Goal: Task Accomplishment & Management: Manage account settings

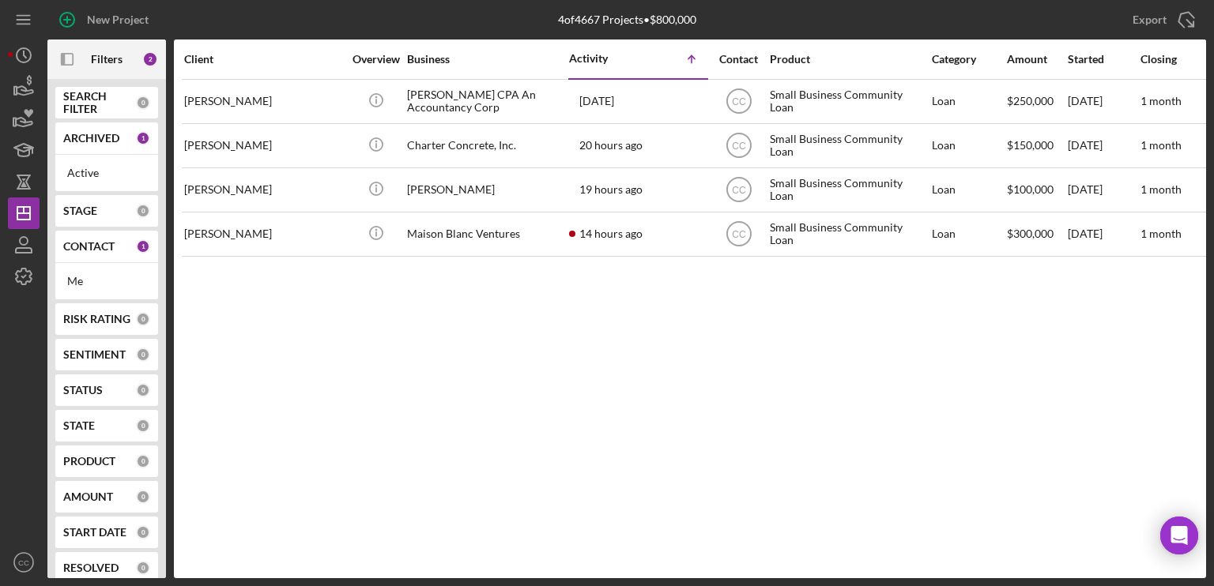
click at [650, 62] on div "Icon/Table Sort Arrow" at bounding box center [673, 59] width 70 height 32
click at [692, 62] on icon "Icon/Table Sort Arrow" at bounding box center [692, 59] width 32 height 32
click at [654, 62] on div "Icon/Table Sort Arrow" at bounding box center [673, 59] width 70 height 32
click at [585, 66] on div "Activity Icon/Table Sort Arrow" at bounding box center [638, 58] width 138 height 37
click at [589, 56] on div "Activity" at bounding box center [604, 58] width 70 height 13
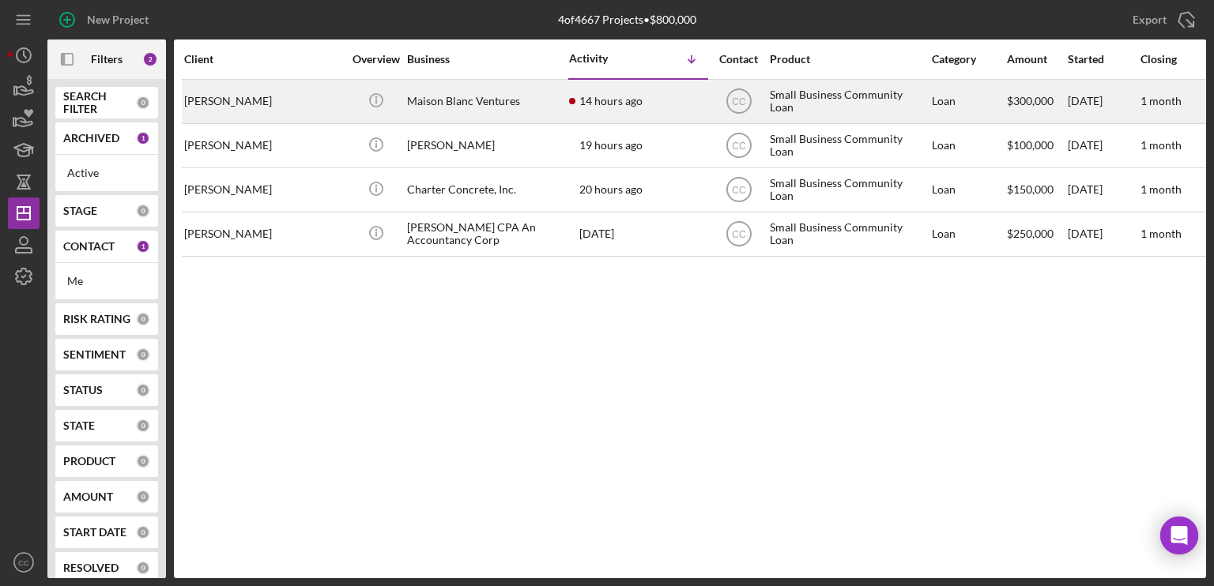
click at [273, 100] on div "[PERSON_NAME]" at bounding box center [263, 102] width 158 height 42
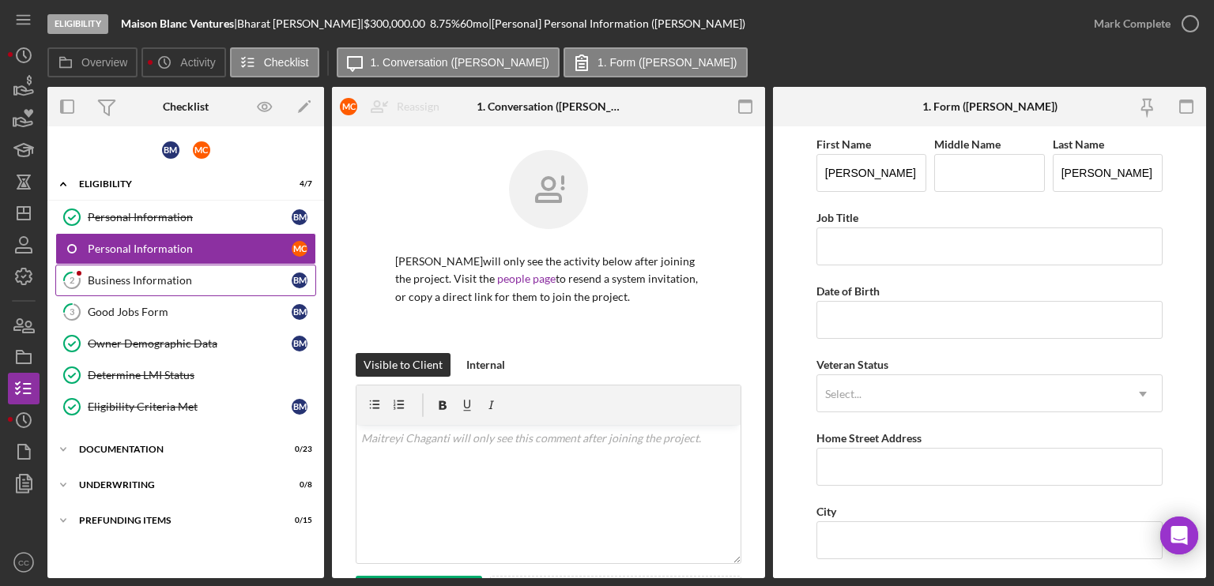
click at [158, 280] on div "Business Information" at bounding box center [190, 280] width 204 height 13
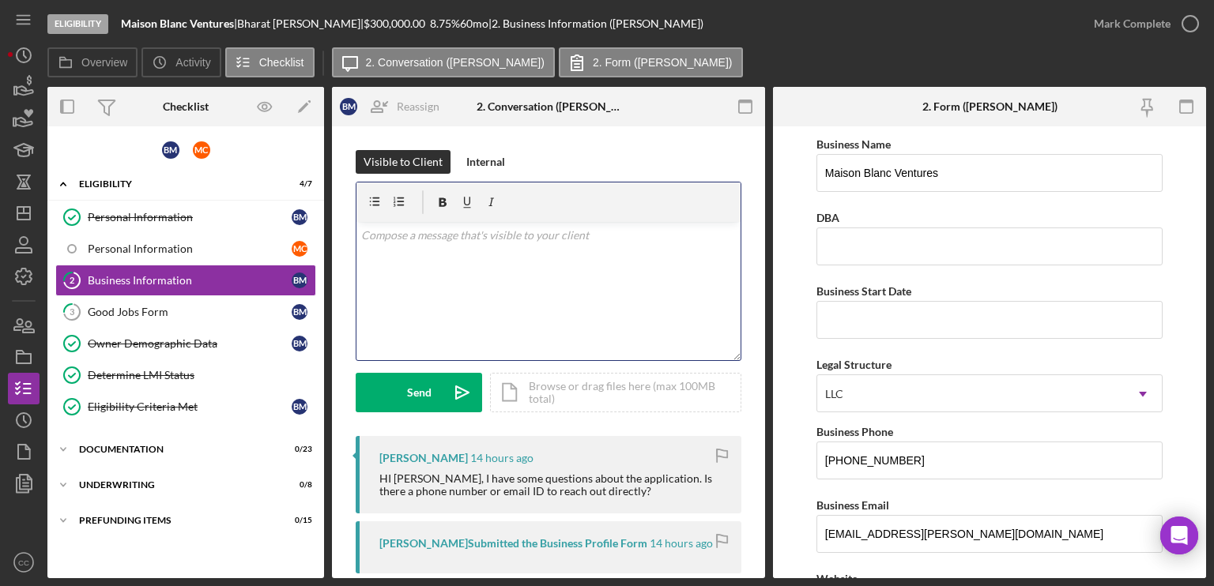
click at [499, 265] on div "v Color teal Color pink Remove color Add row above Add row below Add column bef…" at bounding box center [548, 291] width 384 height 138
click at [437, 255] on p "Of course," at bounding box center [548, 257] width 375 height 17
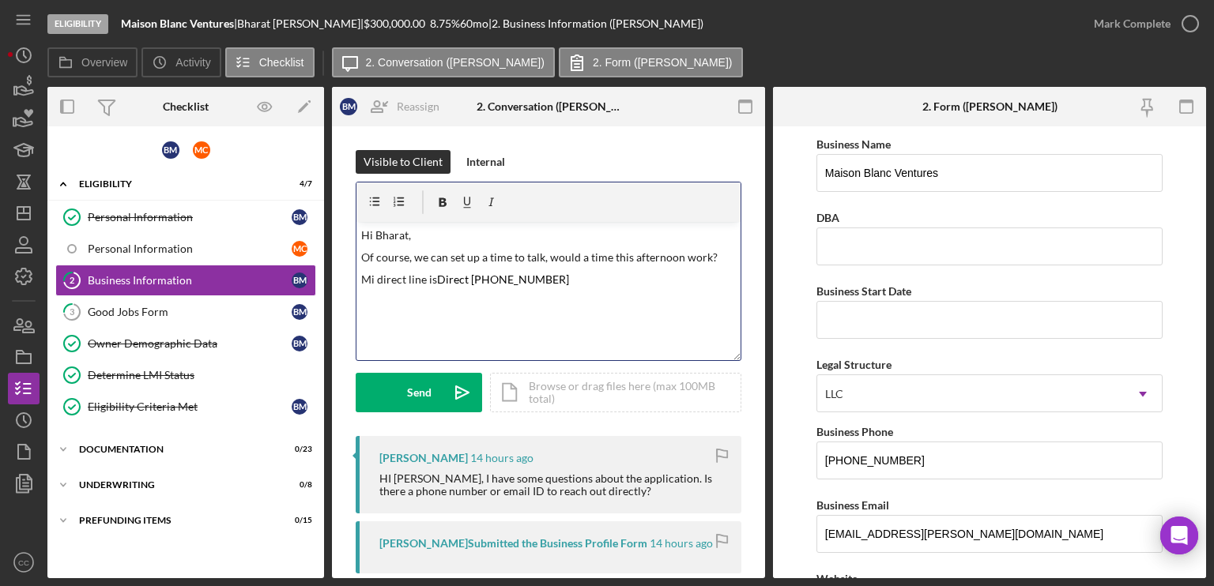
click at [444, 279] on mark "Direct [PHONE_NUMBER]" at bounding box center [503, 279] width 132 height 13
click at [533, 280] on p "Mi direct line is [PHONE_NUMBER]" at bounding box center [548, 280] width 375 height 18
click at [716, 251] on p "Of course, we can set up a time to talk, would a time this afternoon work?" at bounding box center [548, 257] width 375 height 17
click at [543, 274] on p "Of course, we can set up a time to talk, would a time this afternoon work? I ha…" at bounding box center [548, 267] width 375 height 36
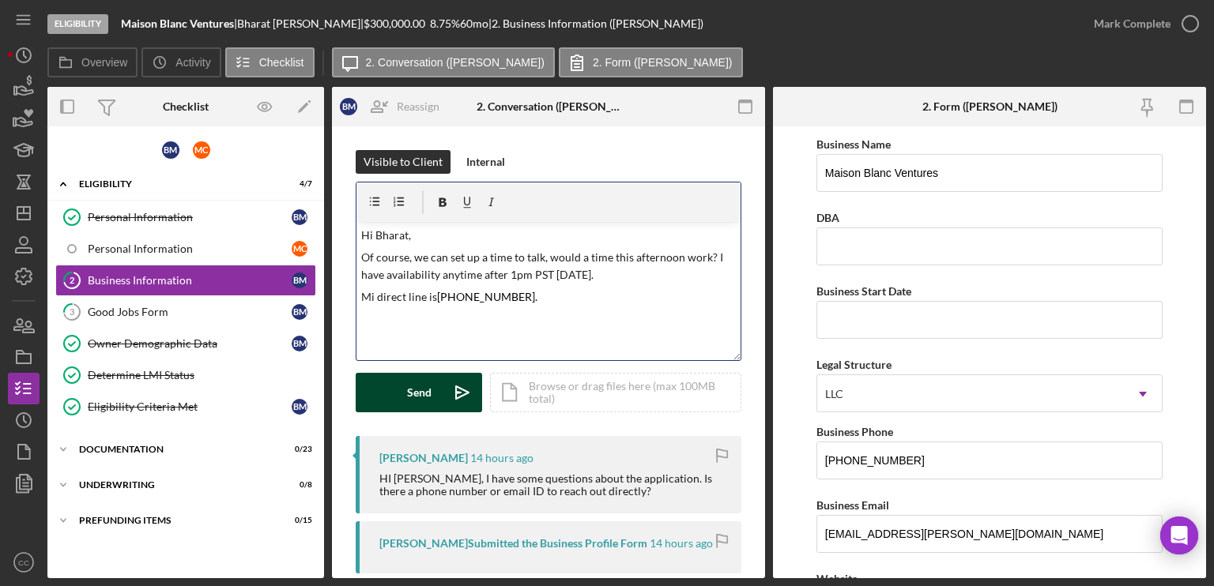
click at [397, 396] on button "Send Icon/icon-invite-send" at bounding box center [419, 393] width 126 height 40
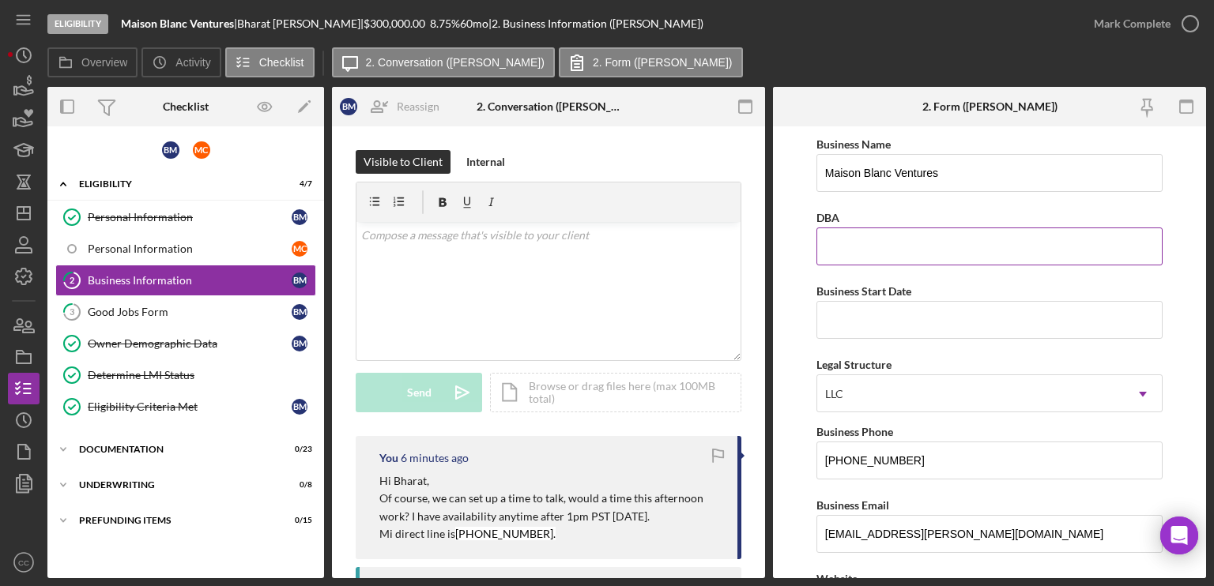
drag, startPoint x: 1169, startPoint y: 198, endPoint x: 1037, endPoint y: 211, distance: 131.8
click at [1169, 198] on form "Business Name Maison Blanc Ventures DBA Business Start Date Legal Structure LLC…" at bounding box center [989, 352] width 433 height 452
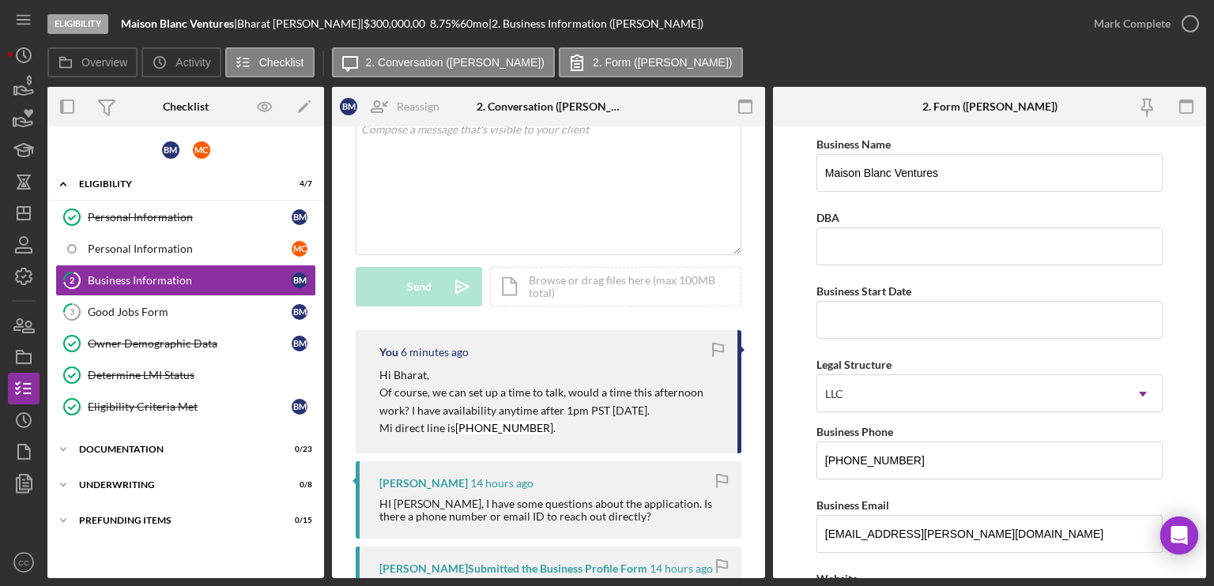
scroll to position [79, 0]
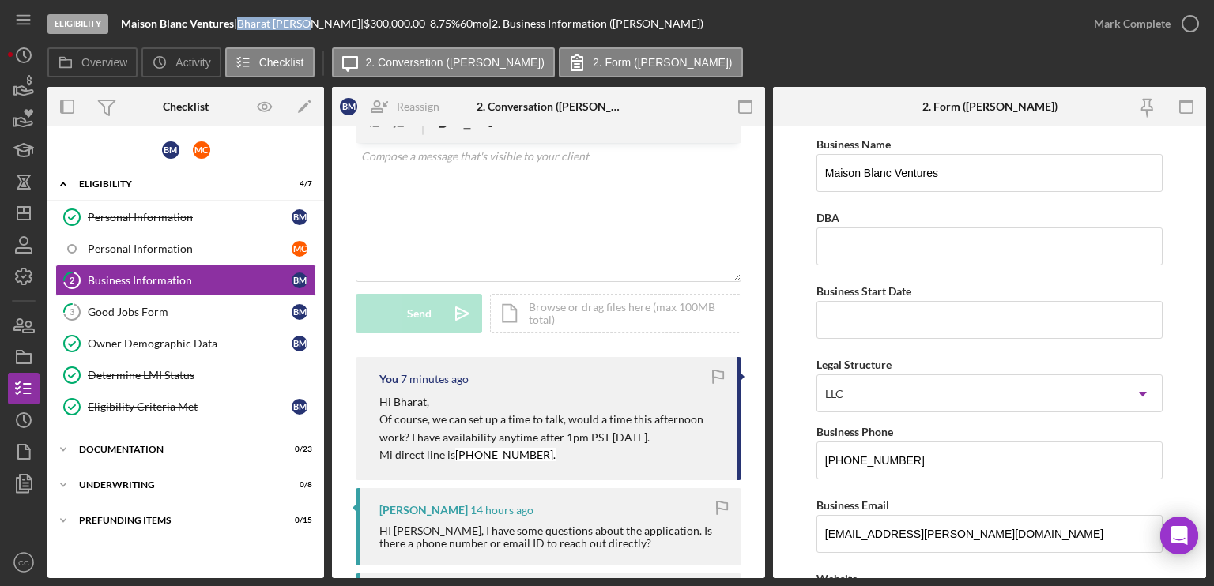
drag, startPoint x: 319, startPoint y: 21, endPoint x: 250, endPoint y: 23, distance: 69.6
click at [250, 23] on div "[PERSON_NAME] |" at bounding box center [300, 23] width 126 height 13
copy div "[PERSON_NAME]"
click at [52, 442] on icon "Icon/Expander" at bounding box center [63, 450] width 32 height 32
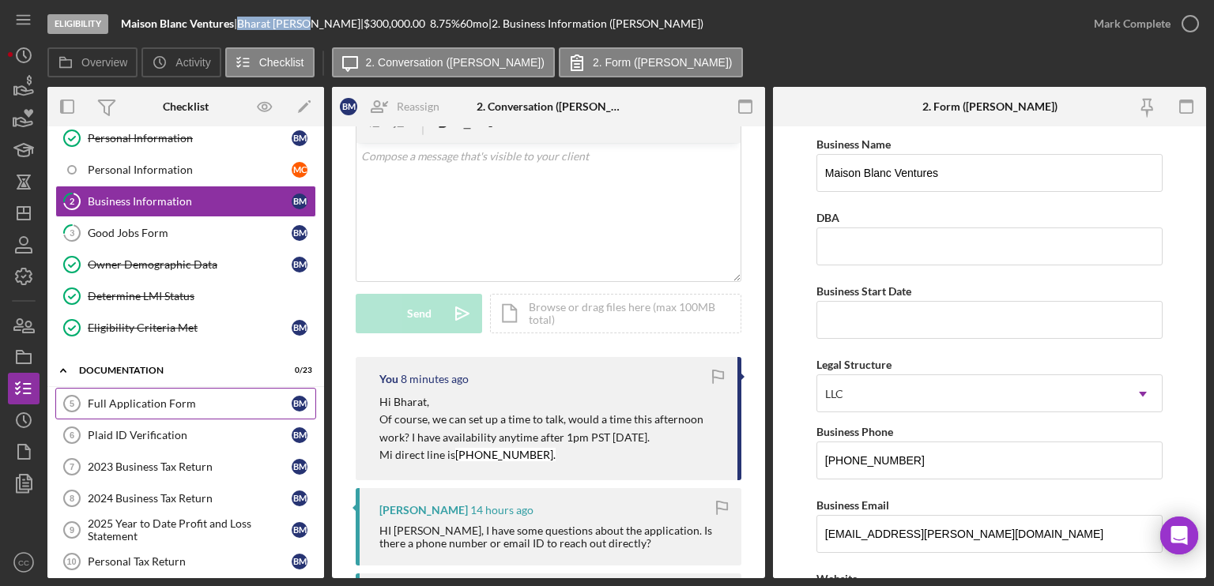
click at [196, 397] on div "Full Application Form" at bounding box center [190, 403] width 204 height 13
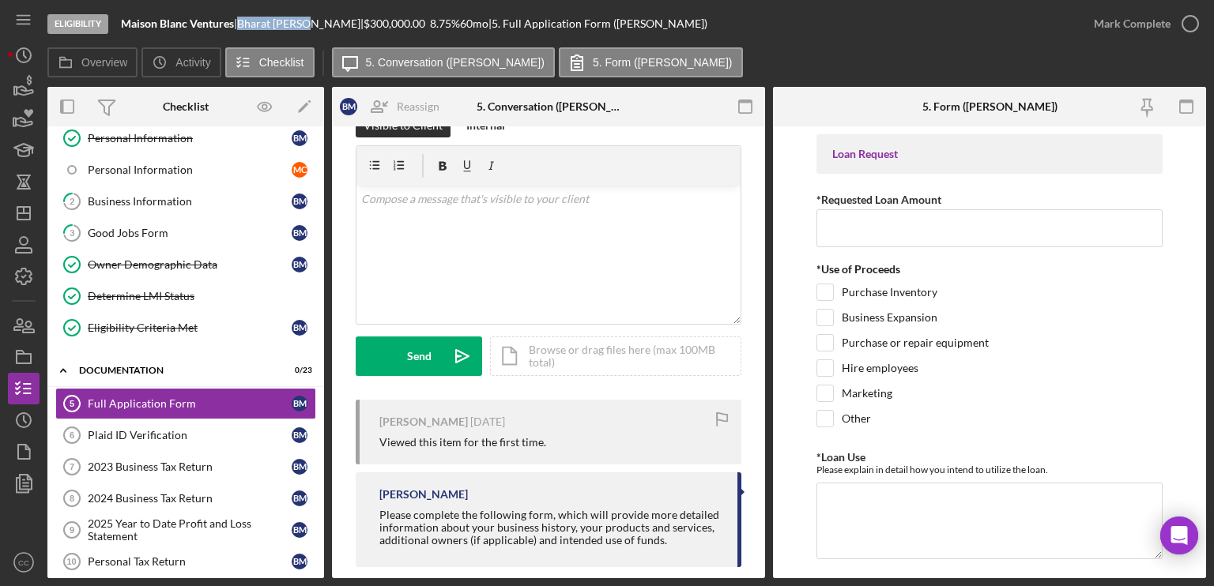
scroll to position [55, 0]
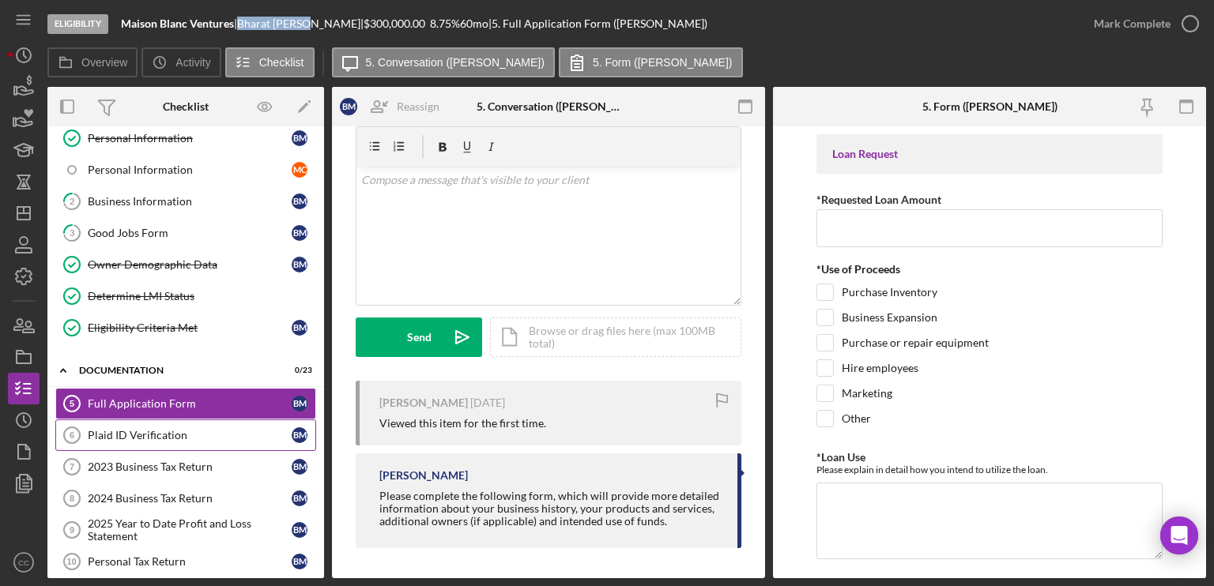
click at [172, 434] on div "Plaid ID Verification" at bounding box center [190, 435] width 204 height 13
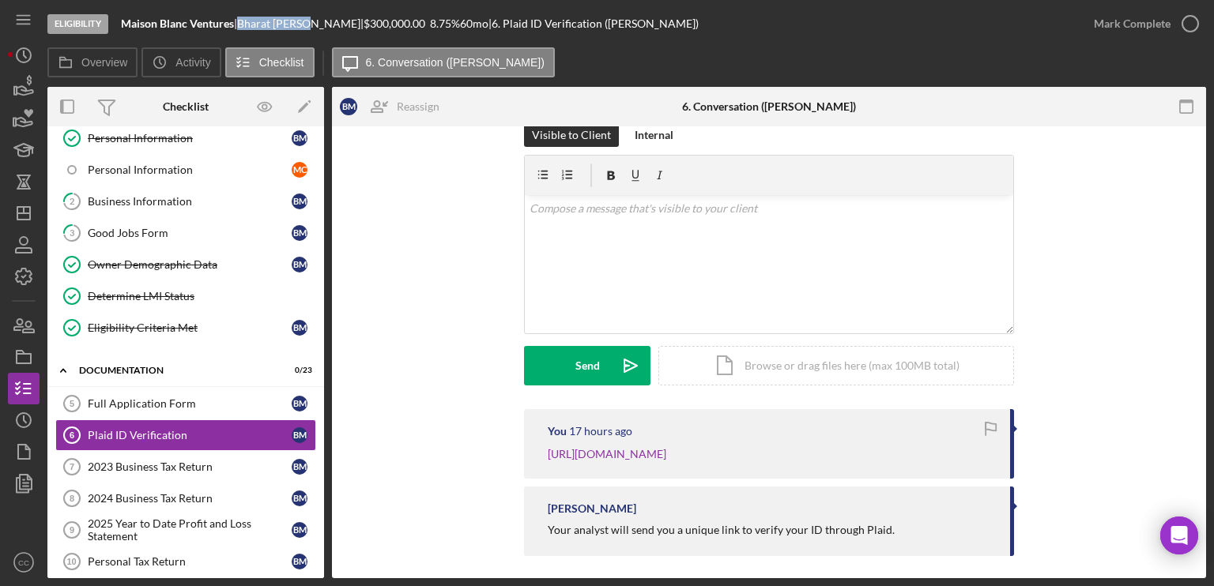
scroll to position [53, 0]
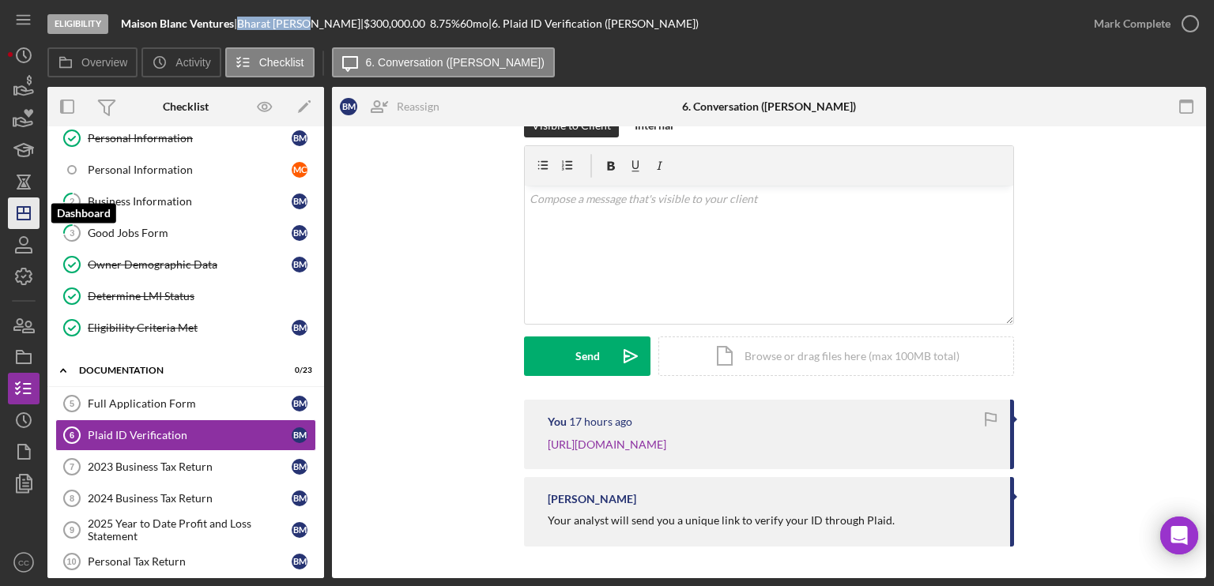
click at [24, 213] on line "button" at bounding box center [23, 213] width 13 height 0
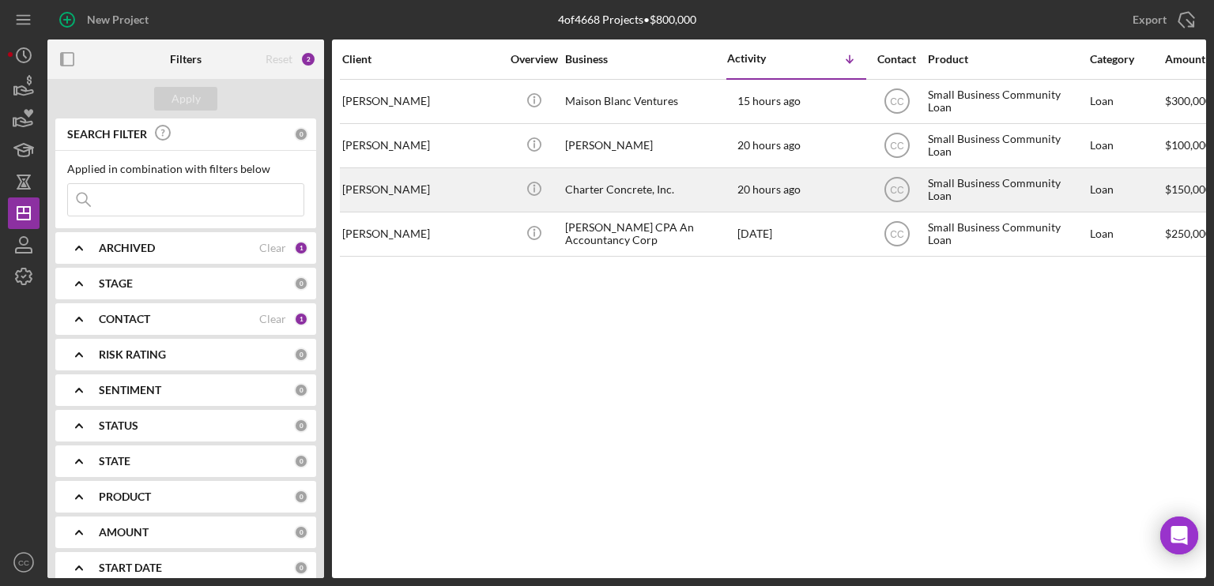
click at [809, 186] on div "20 hours ago [PERSON_NAME]" at bounding box center [796, 190] width 138 height 42
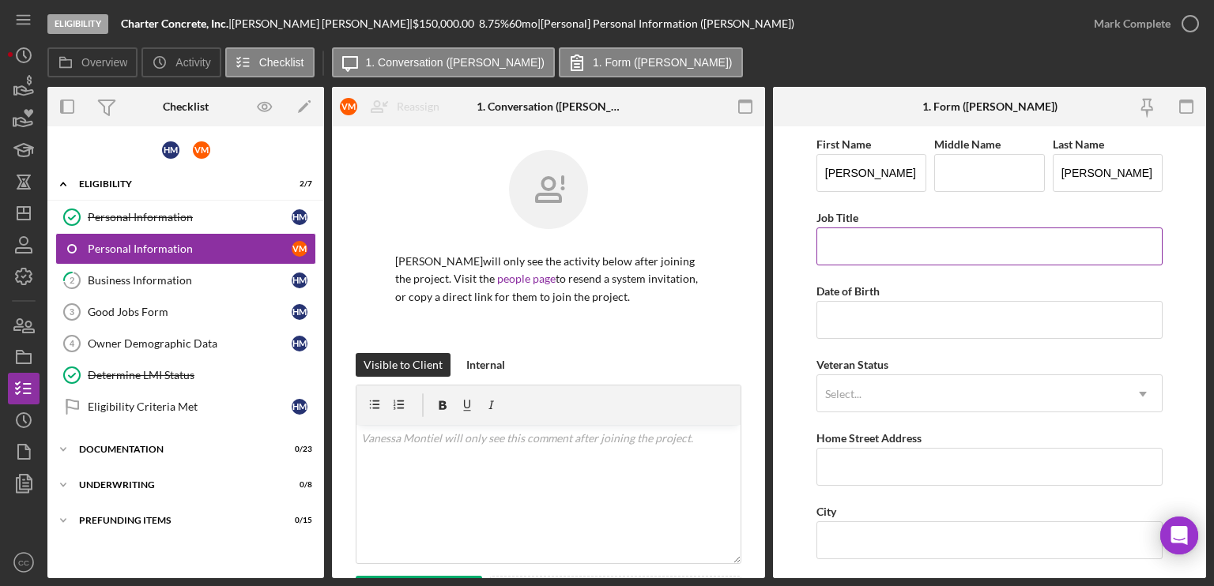
click at [1070, 212] on div "Job Title" at bounding box center [989, 218] width 346 height 20
click at [146, 286] on link "2 Business Information H M" at bounding box center [185, 281] width 261 height 32
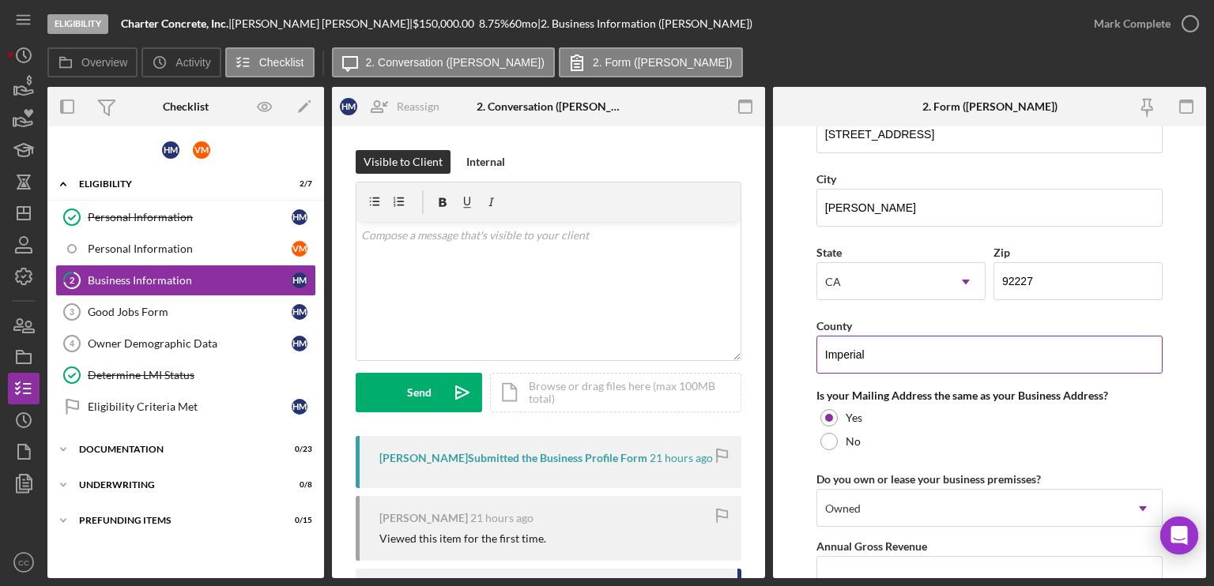
scroll to position [1106, 0]
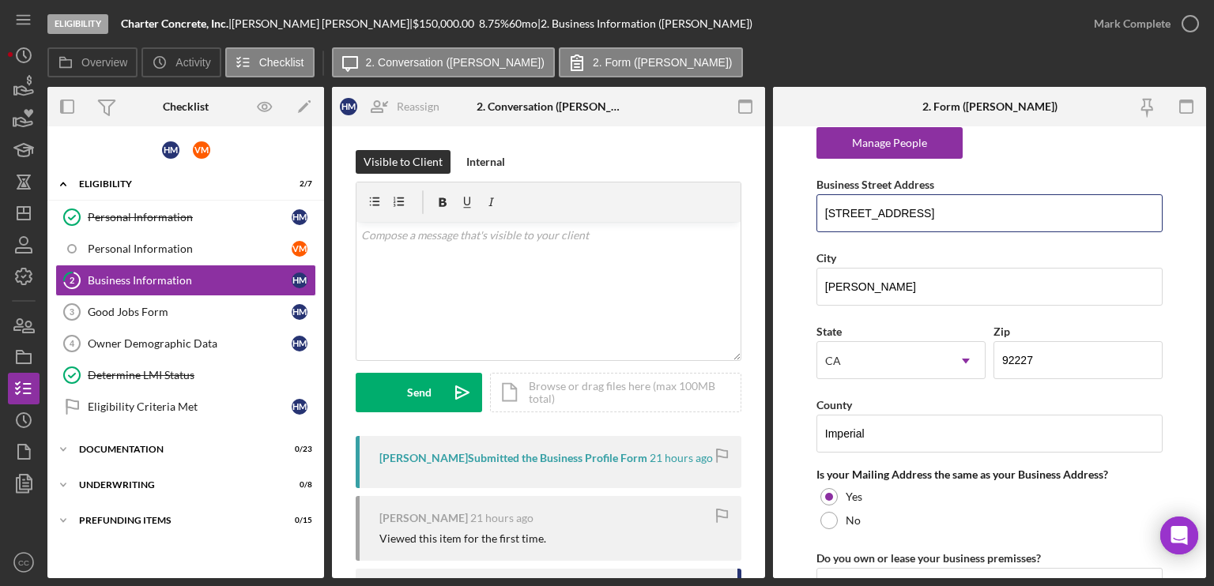
drag, startPoint x: 945, startPoint y: 209, endPoint x: 810, endPoint y: 211, distance: 135.1
click at [810, 211] on form "Business Name Charter Concrete, Inc. DBA Business Start Date [DATE] Legal Struc…" at bounding box center [989, 352] width 433 height 452
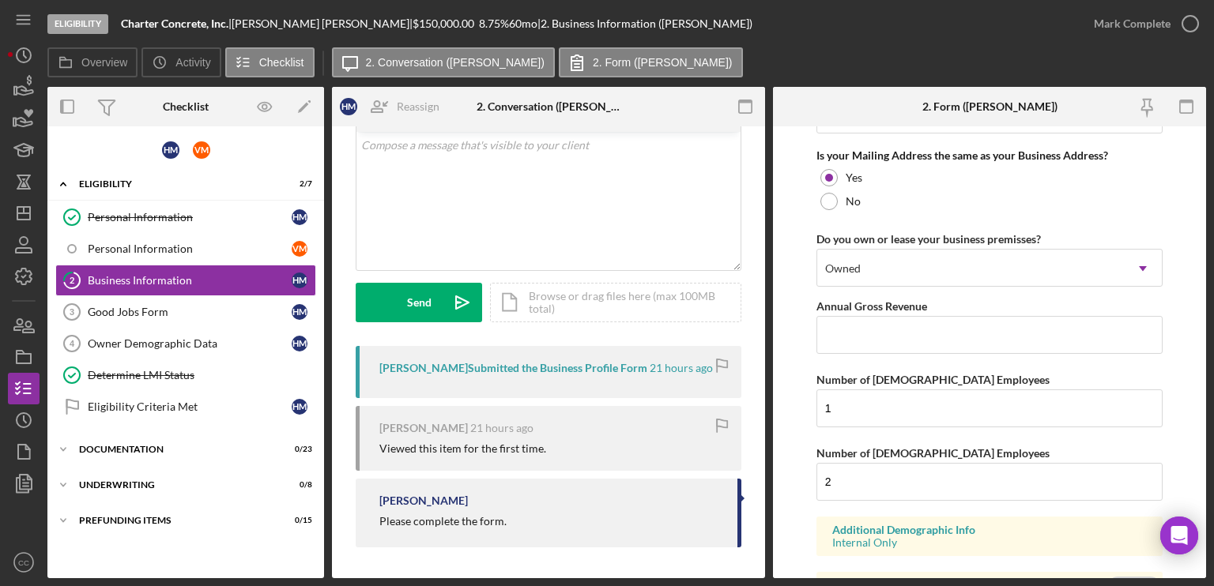
scroll to position [1504, 0]
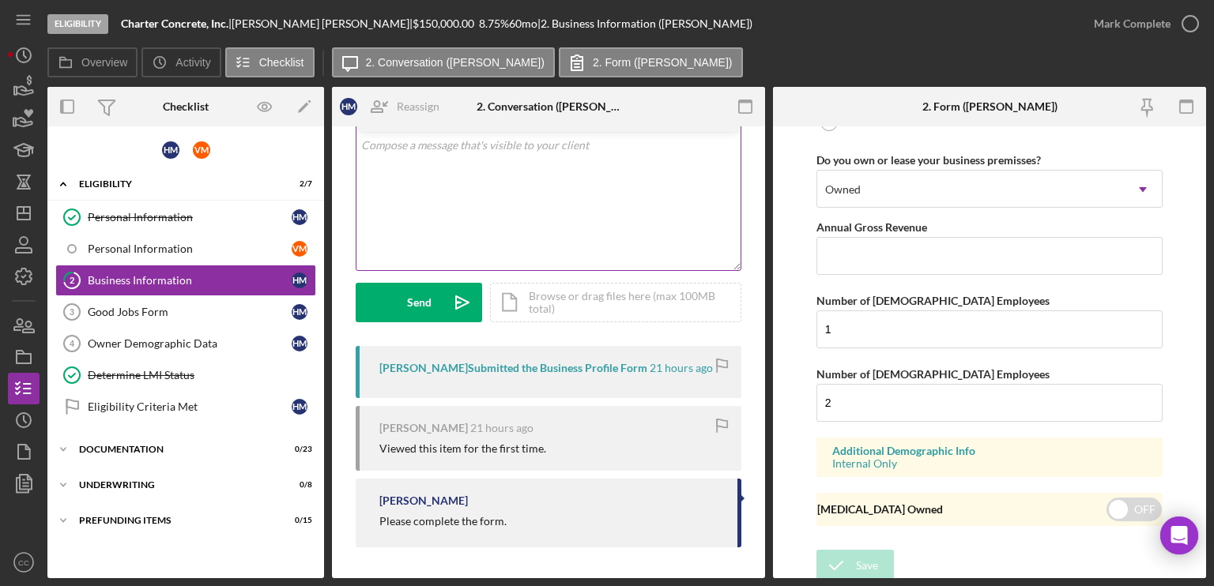
click at [550, 217] on div "v Color teal Color pink Remove color Add row above Add row below Add column bef…" at bounding box center [548, 201] width 384 height 138
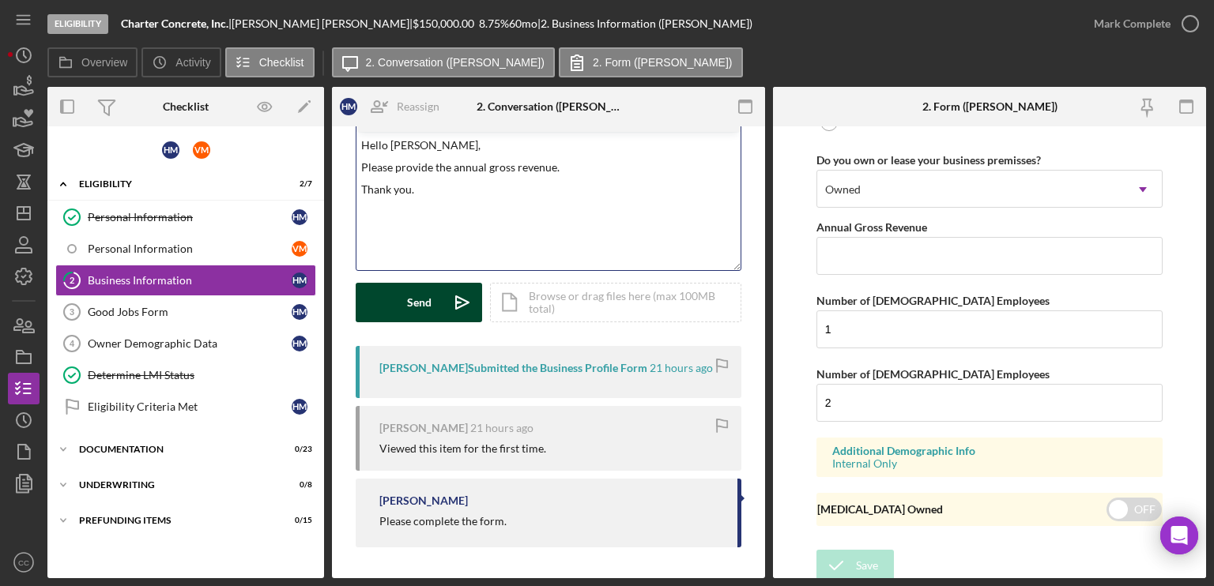
click at [457, 302] on polygon "submit" at bounding box center [458, 303] width 5 height 2
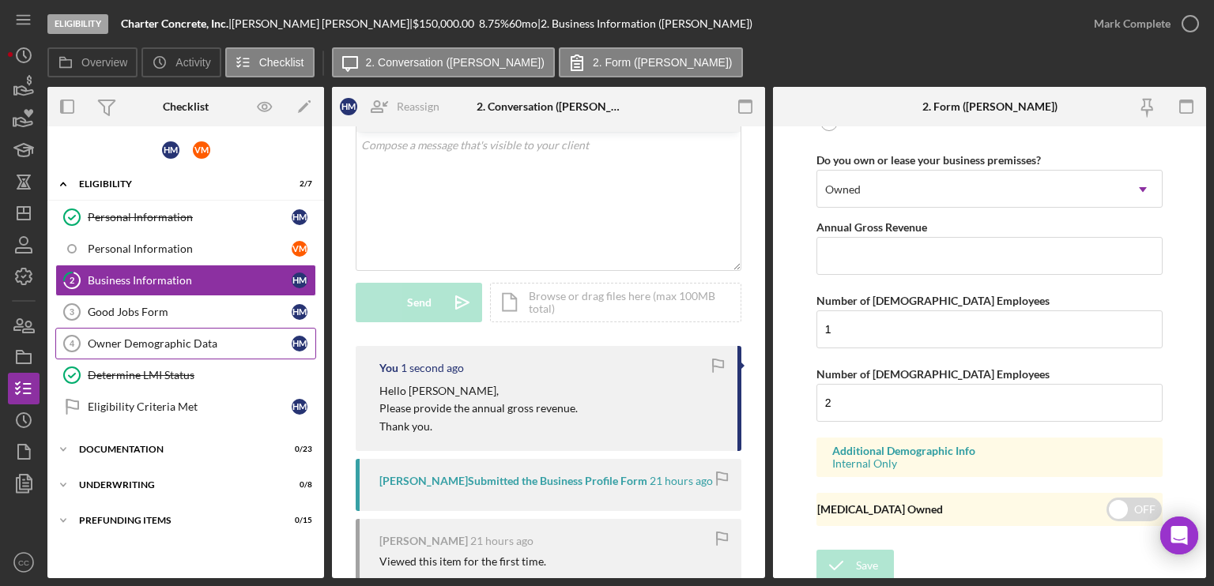
click at [218, 349] on link "Owner Demographic Data 4 Owner Demographic Data H M" at bounding box center [185, 344] width 261 height 32
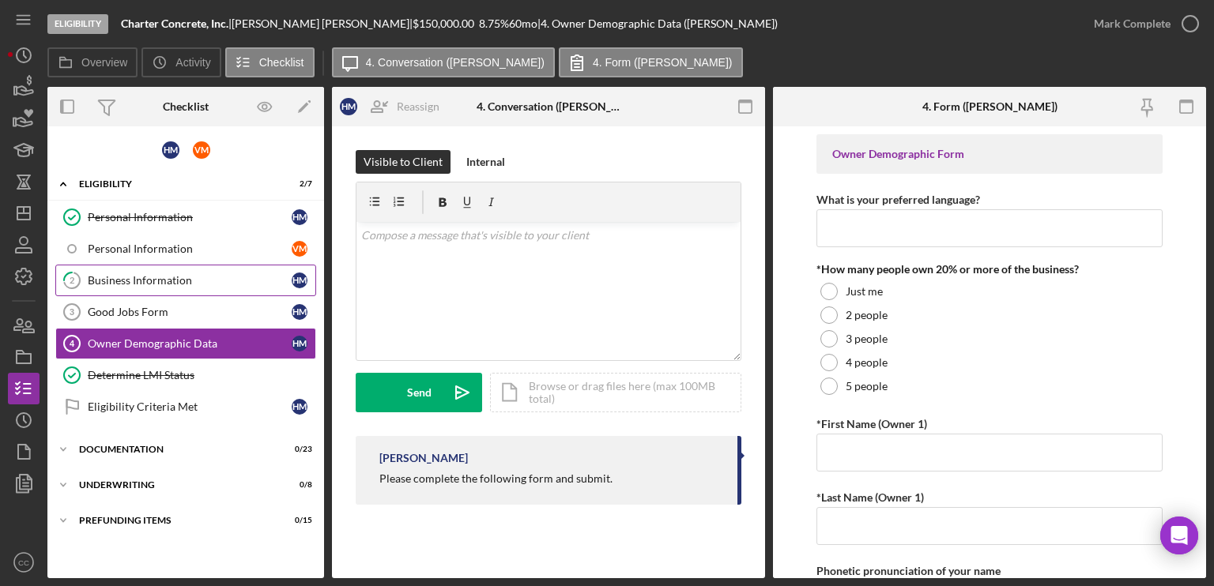
click at [181, 281] on div "Business Information" at bounding box center [190, 280] width 204 height 13
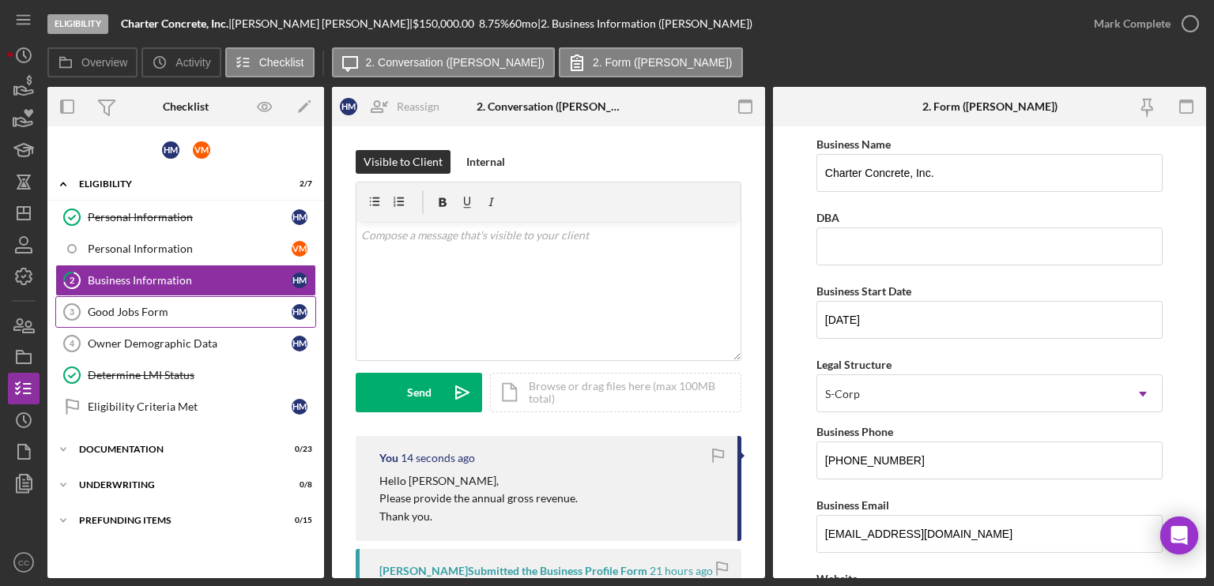
click at [148, 319] on link "Good Jobs Form 3 Good Jobs Form H M" at bounding box center [185, 312] width 261 height 32
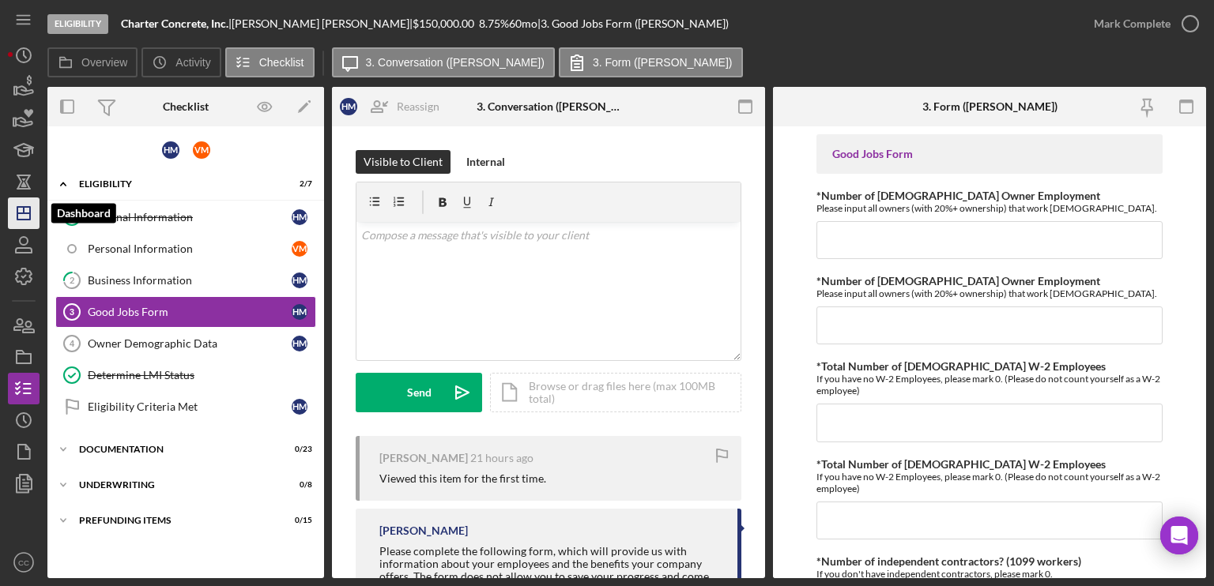
click at [32, 213] on icon "Icon/Dashboard" at bounding box center [24, 214] width 40 height 40
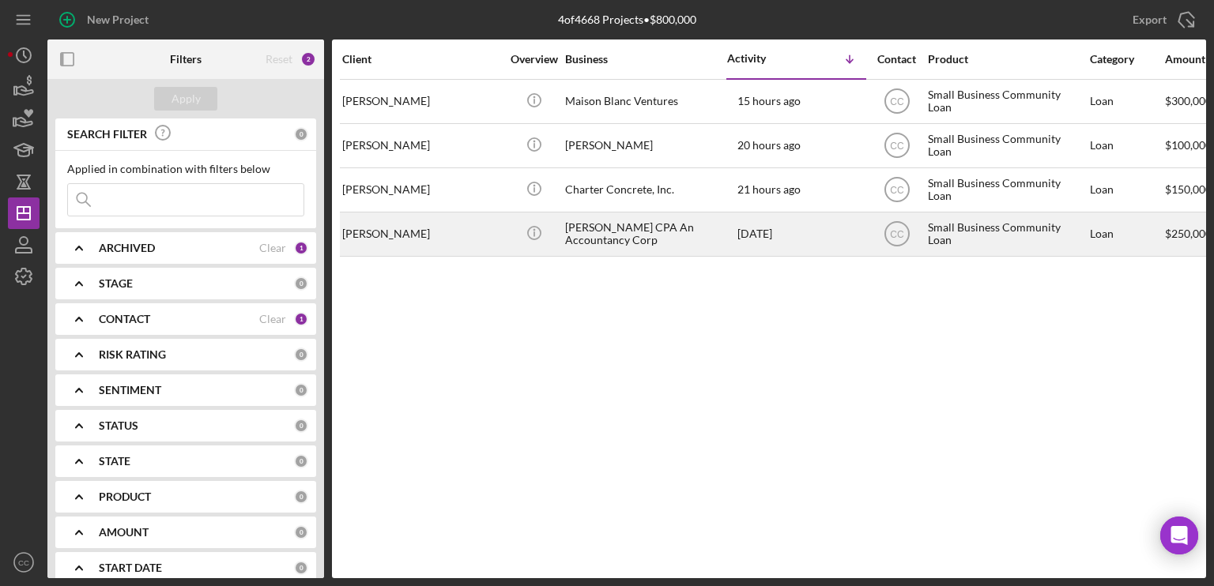
click at [424, 235] on div "[PERSON_NAME]" at bounding box center [421, 234] width 158 height 42
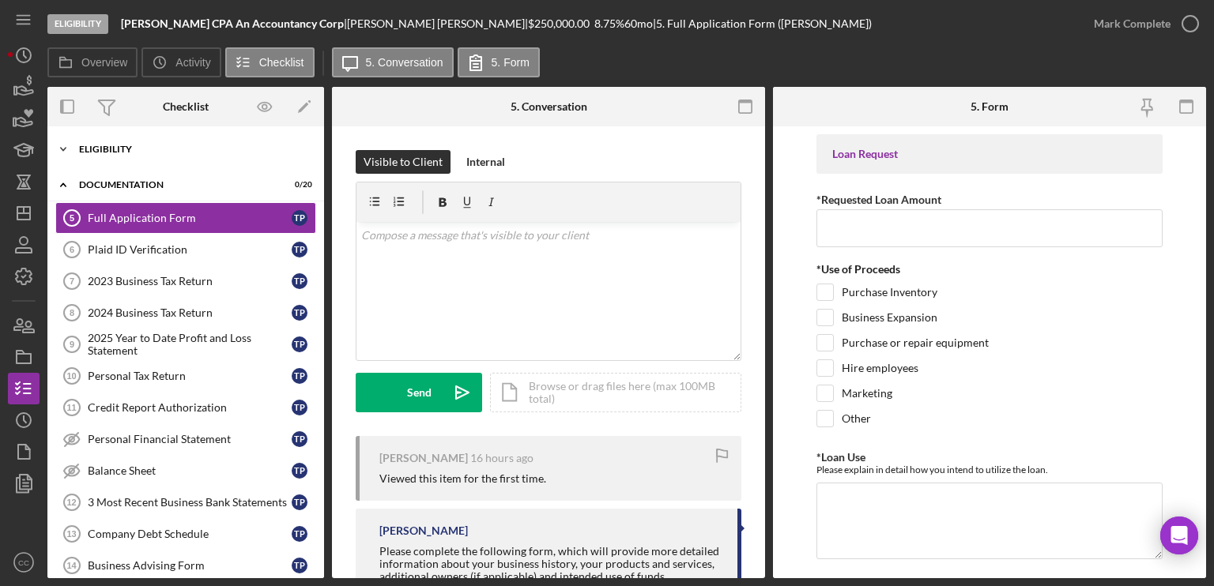
click at [88, 145] on div "Eligibility" at bounding box center [191, 149] width 225 height 9
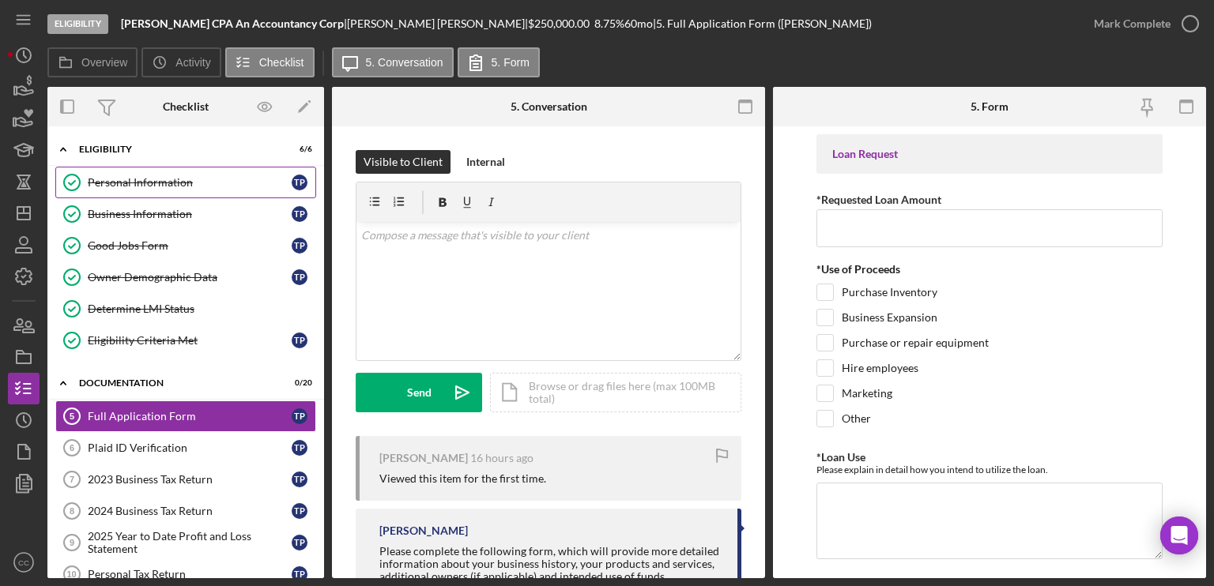
click at [161, 185] on div "Personal Information" at bounding box center [190, 182] width 204 height 13
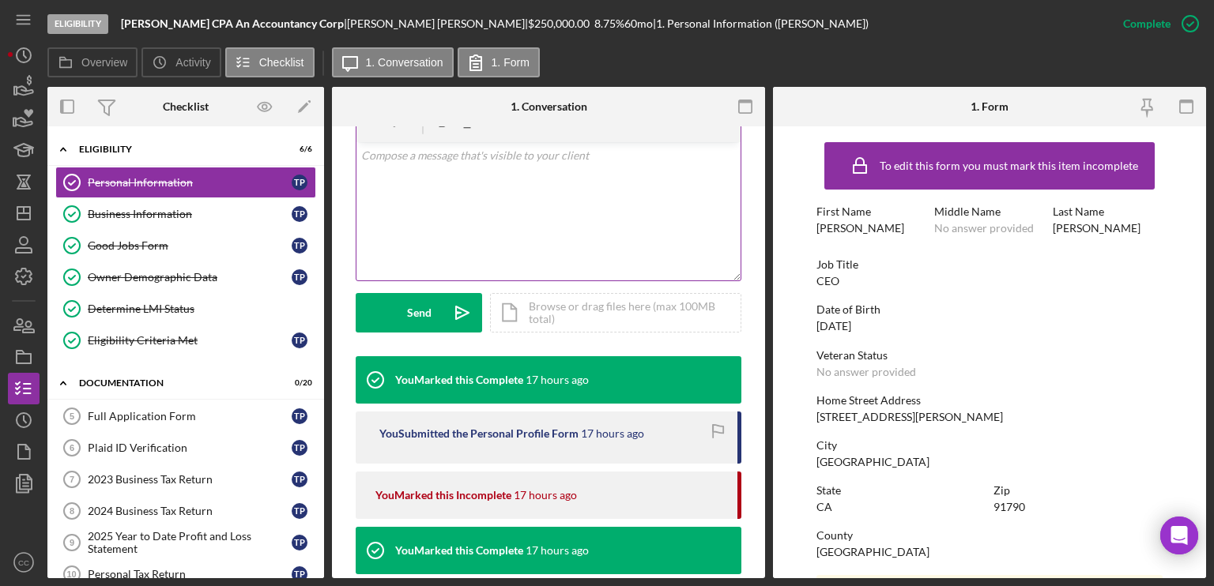
scroll to position [316, 0]
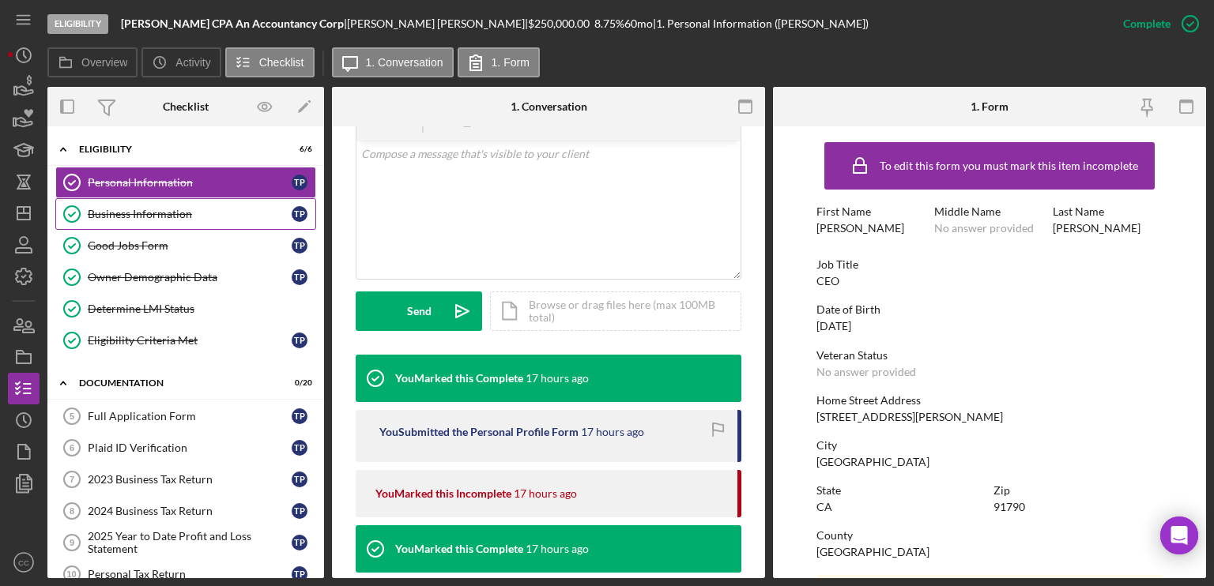
click at [161, 223] on link "Business Information Business Information T P" at bounding box center [185, 214] width 261 height 32
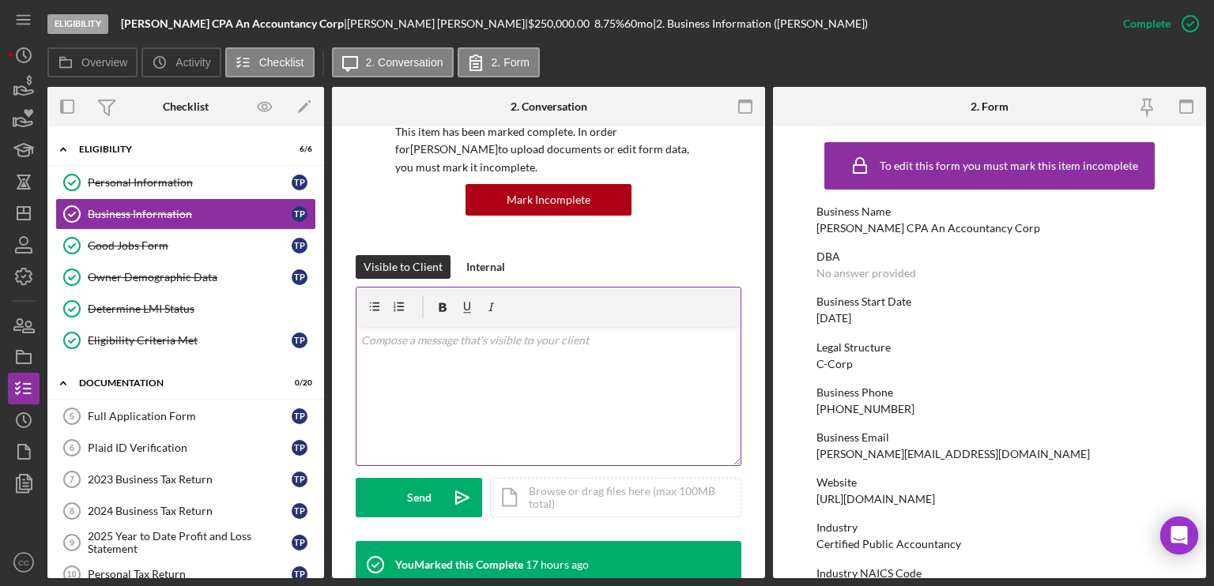
scroll to position [237, 0]
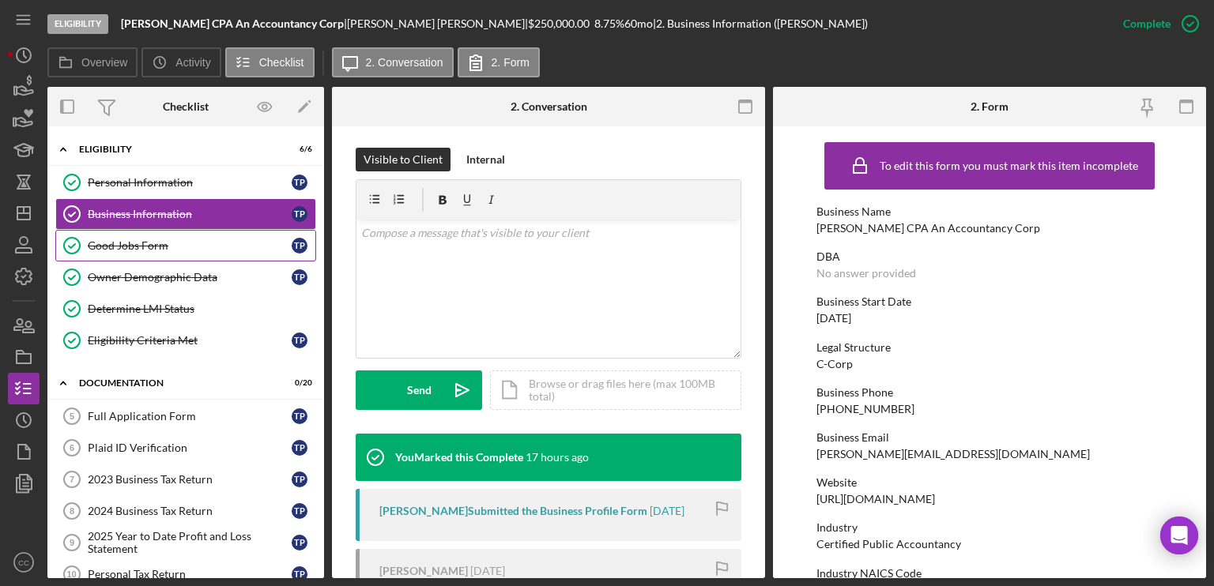
click at [150, 249] on div "Good Jobs Form" at bounding box center [190, 245] width 204 height 13
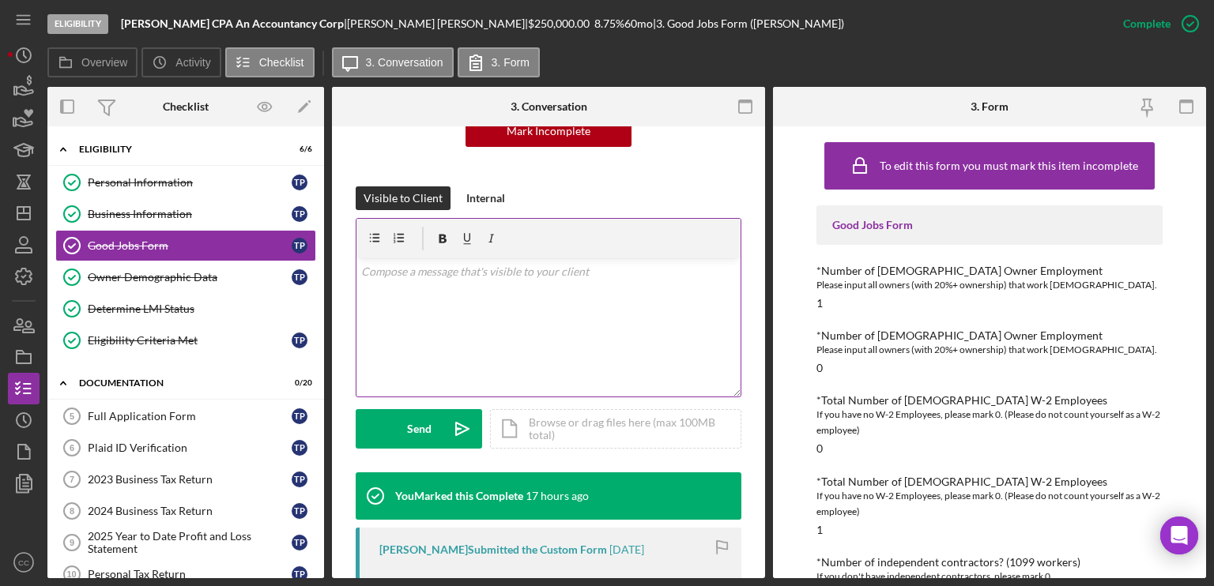
scroll to position [316, 0]
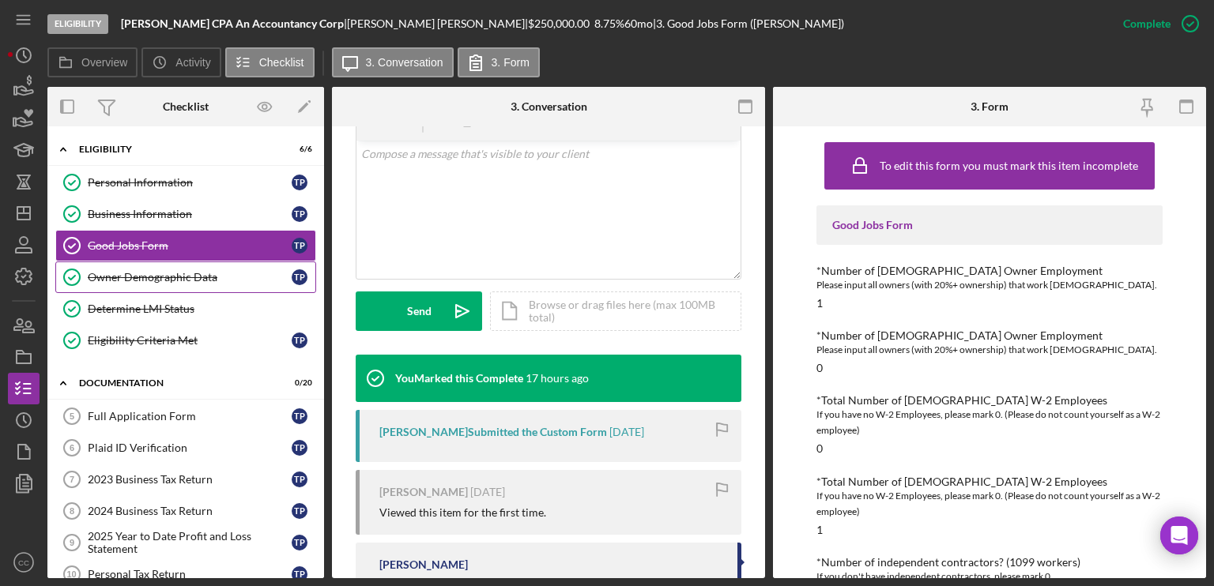
click at [172, 281] on div "Owner Demographic Data" at bounding box center [190, 277] width 204 height 13
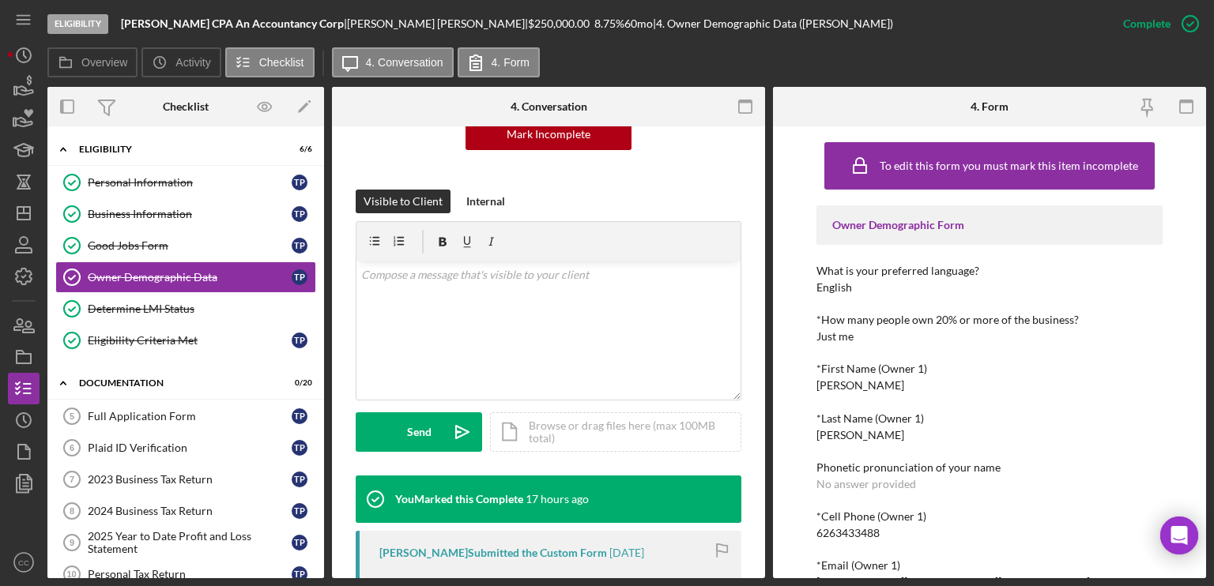
scroll to position [316, 0]
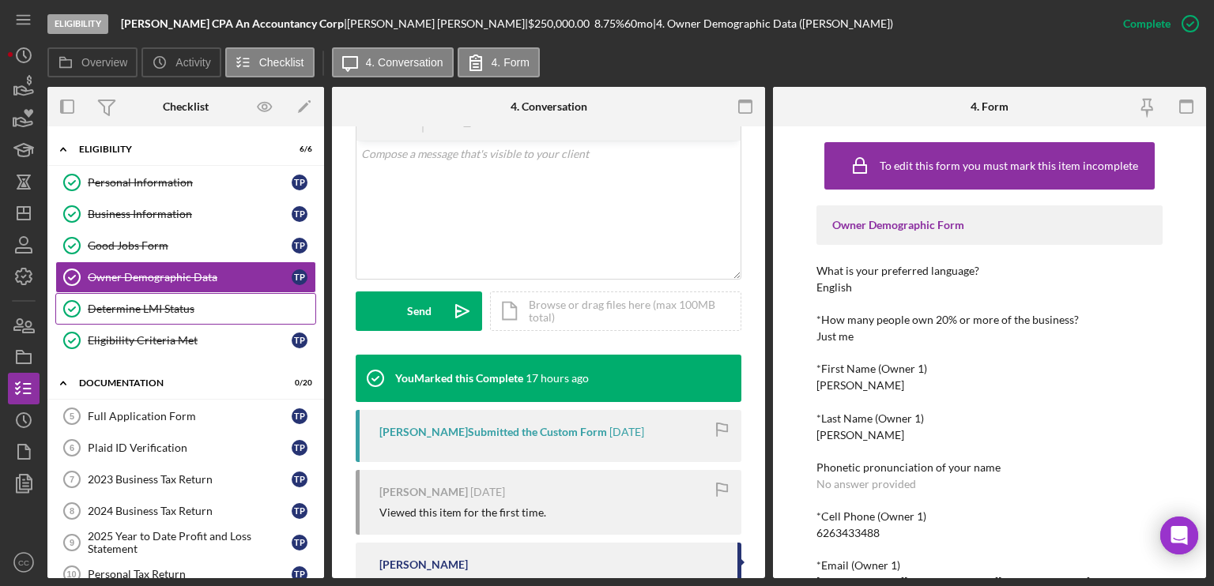
click at [142, 314] on link "Determine LMI Status Determine LMI Status" at bounding box center [185, 309] width 261 height 32
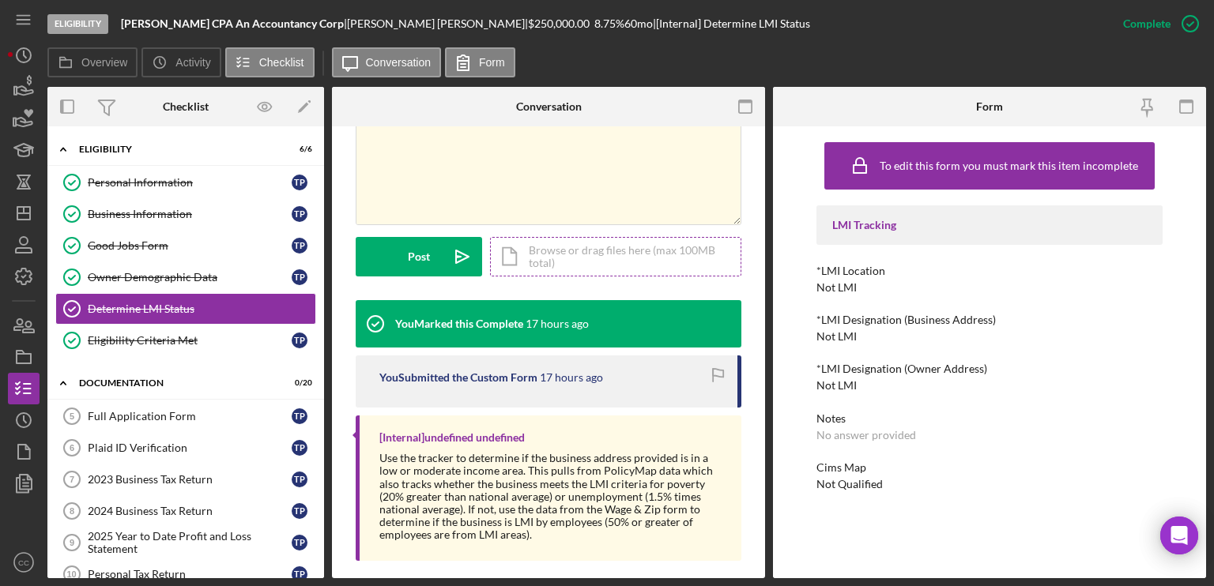
scroll to position [352, 0]
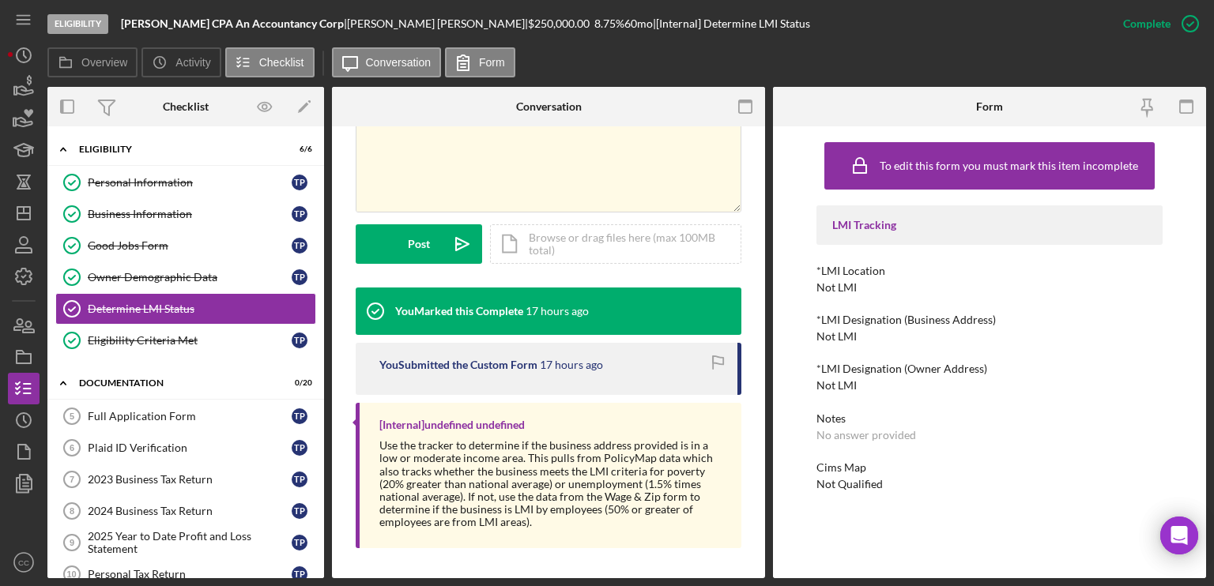
click at [959, 407] on div "LMI Tracking *LMI Location Not LMI *LMI Designation (Business Address) Not LMI …" at bounding box center [989, 347] width 346 height 285
click at [160, 342] on div "Eligibility Criteria Met" at bounding box center [190, 340] width 204 height 13
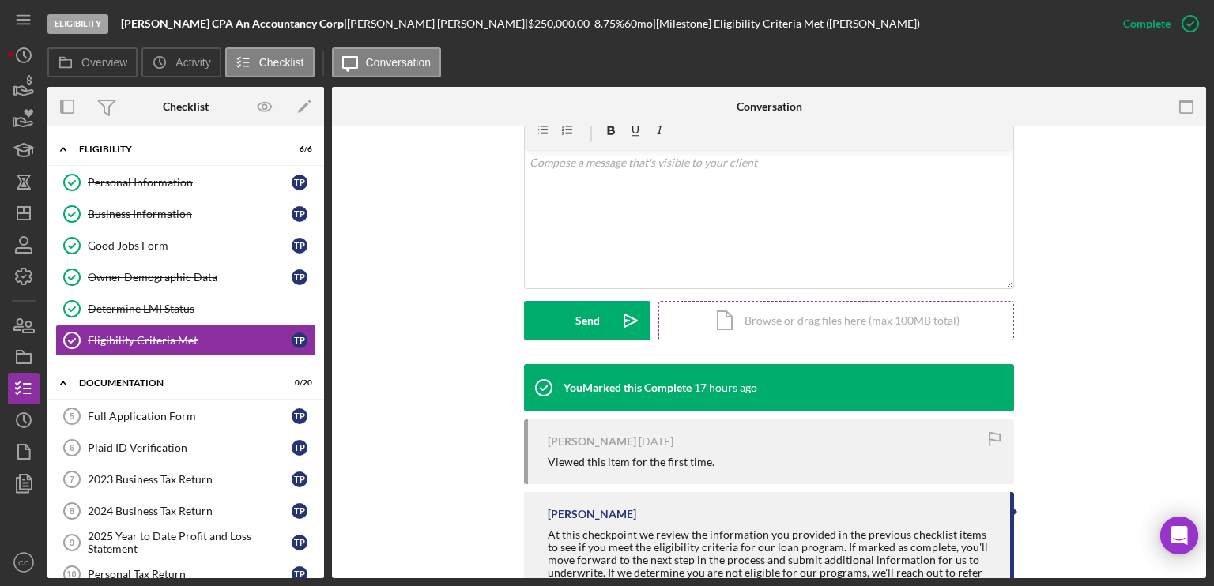
scroll to position [353, 0]
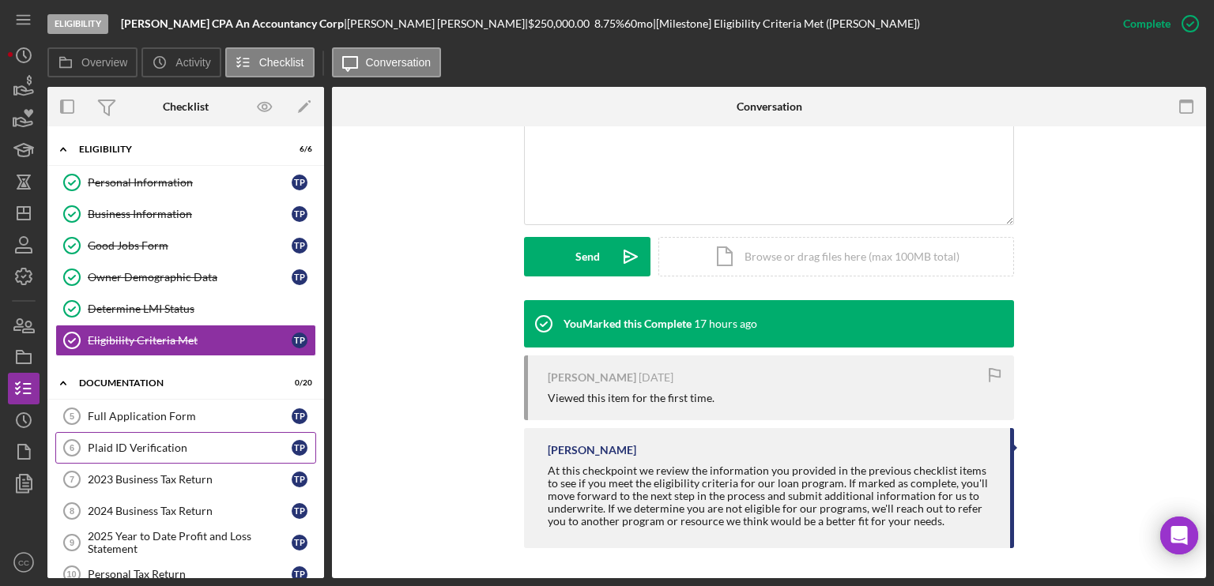
click at [164, 442] on div "Plaid ID Verification" at bounding box center [190, 448] width 204 height 13
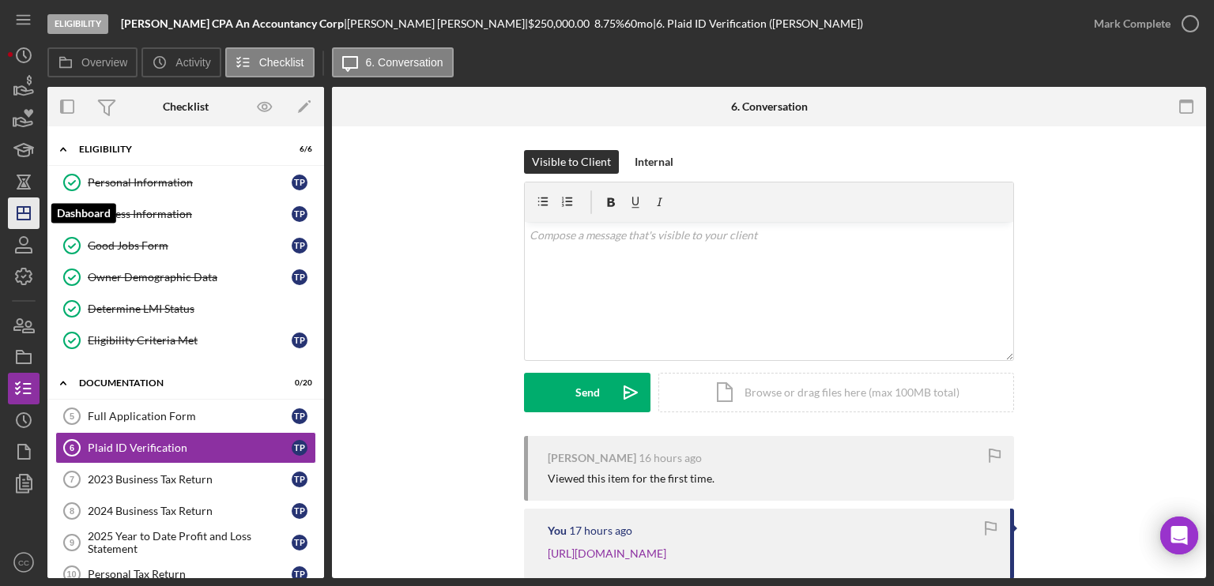
click at [17, 210] on polygon "button" at bounding box center [23, 213] width 13 height 13
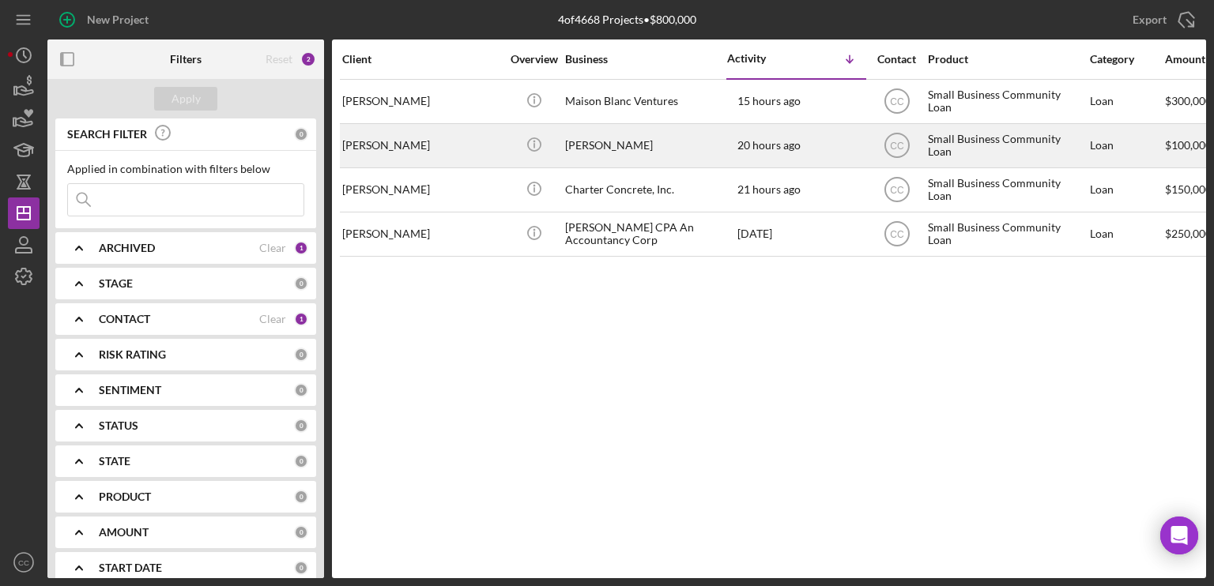
click at [436, 141] on div "[PERSON_NAME]" at bounding box center [421, 146] width 158 height 42
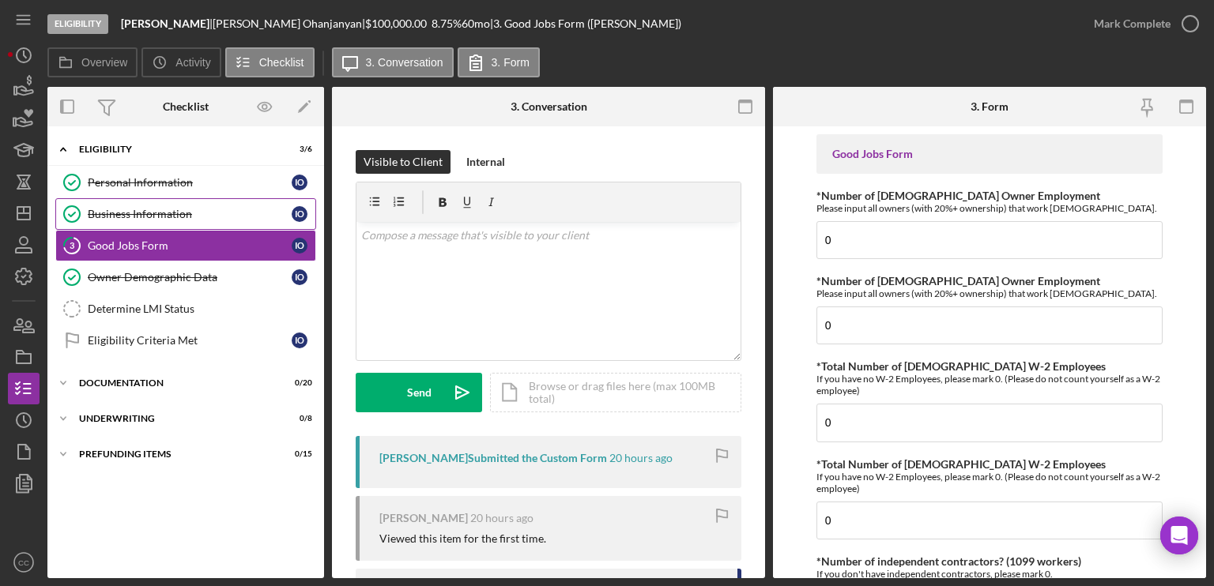
click at [146, 217] on div "Business Information" at bounding box center [190, 214] width 204 height 13
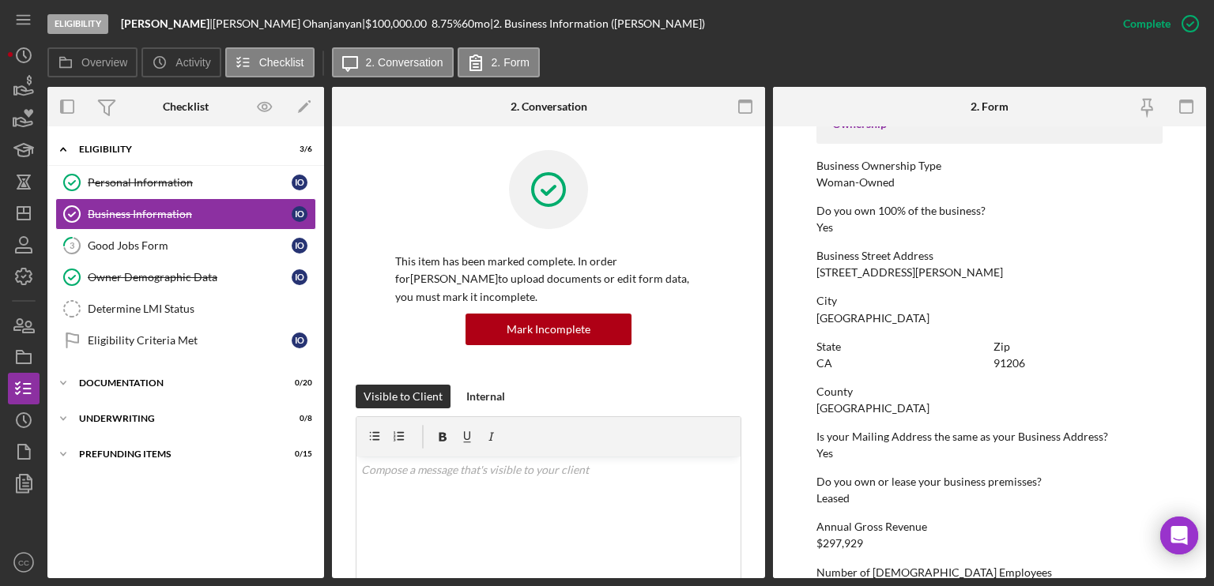
scroll to position [632, 0]
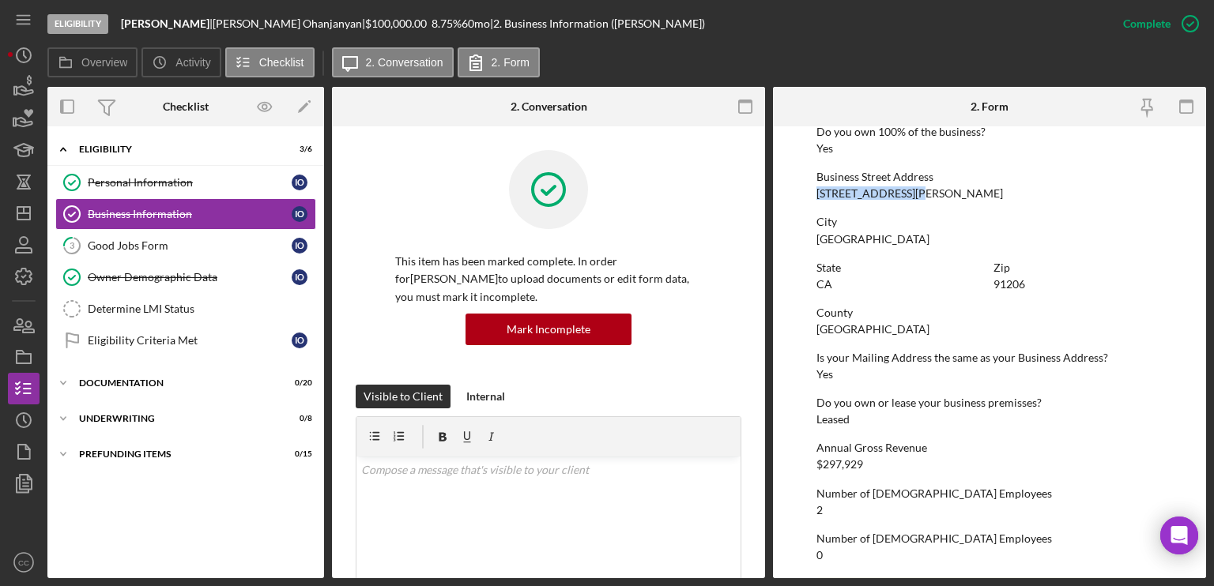
drag, startPoint x: 910, startPoint y: 194, endPoint x: 814, endPoint y: 198, distance: 96.5
click at [814, 198] on form "To edit this form you must mark this item incomplete Business Name [PERSON_NAME…" at bounding box center [989, 352] width 433 height 452
copy div "[STREET_ADDRESS][PERSON_NAME]"
click at [171, 182] on div "Personal Information" at bounding box center [190, 182] width 204 height 13
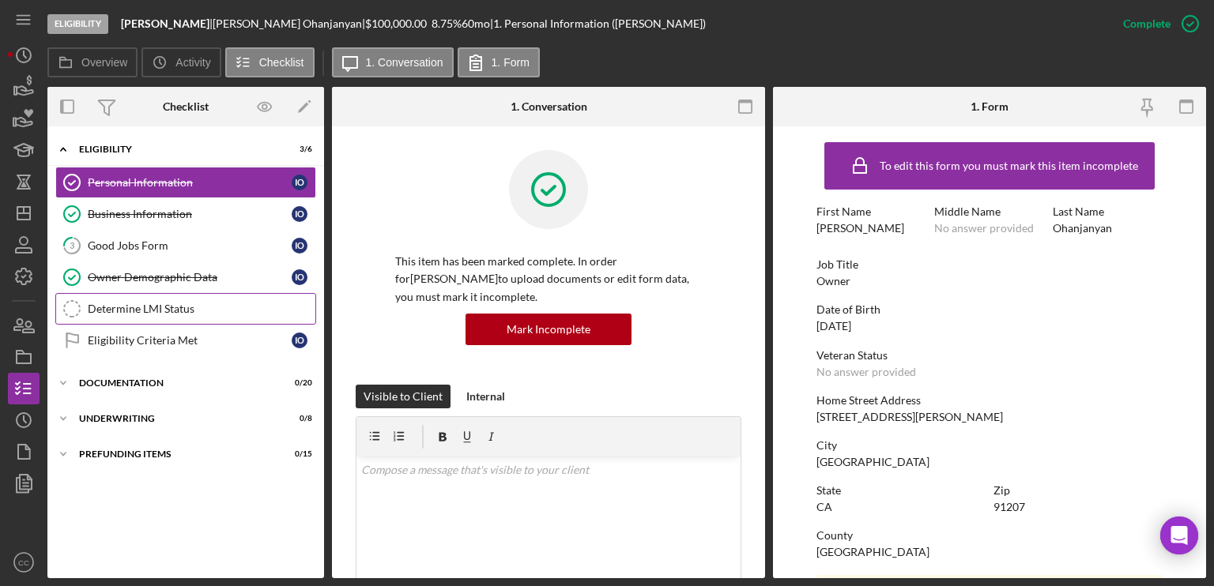
click at [151, 303] on div "Determine LMI Status" at bounding box center [202, 309] width 228 height 13
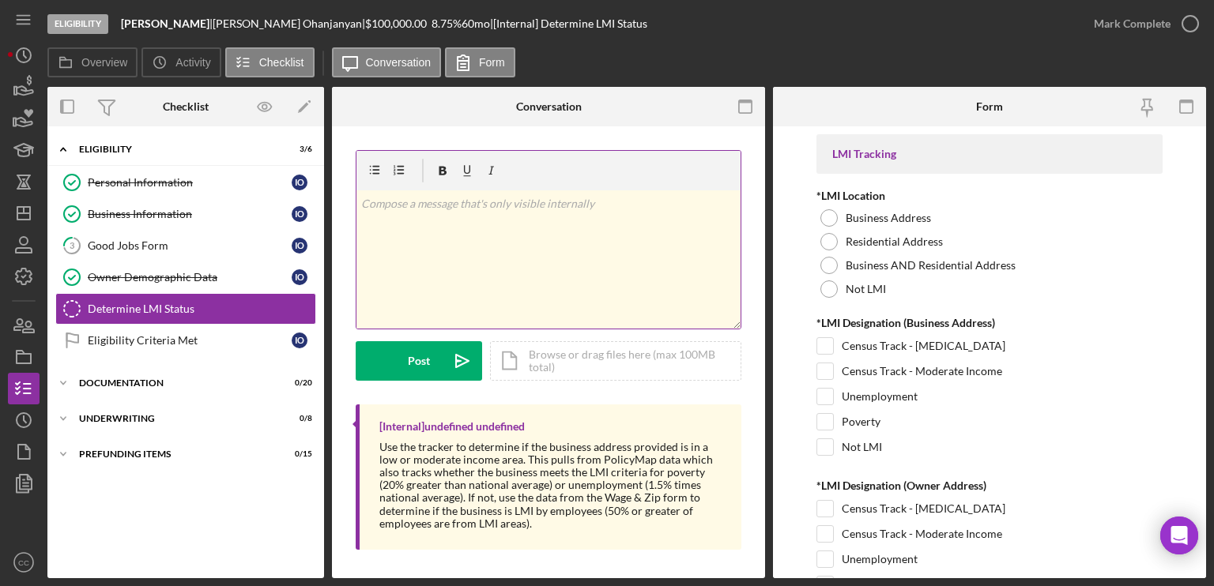
scroll to position [2, 0]
click at [625, 287] on div "v Color teal Color pink Remove color Add row above Add row below Add column bef…" at bounding box center [548, 258] width 384 height 138
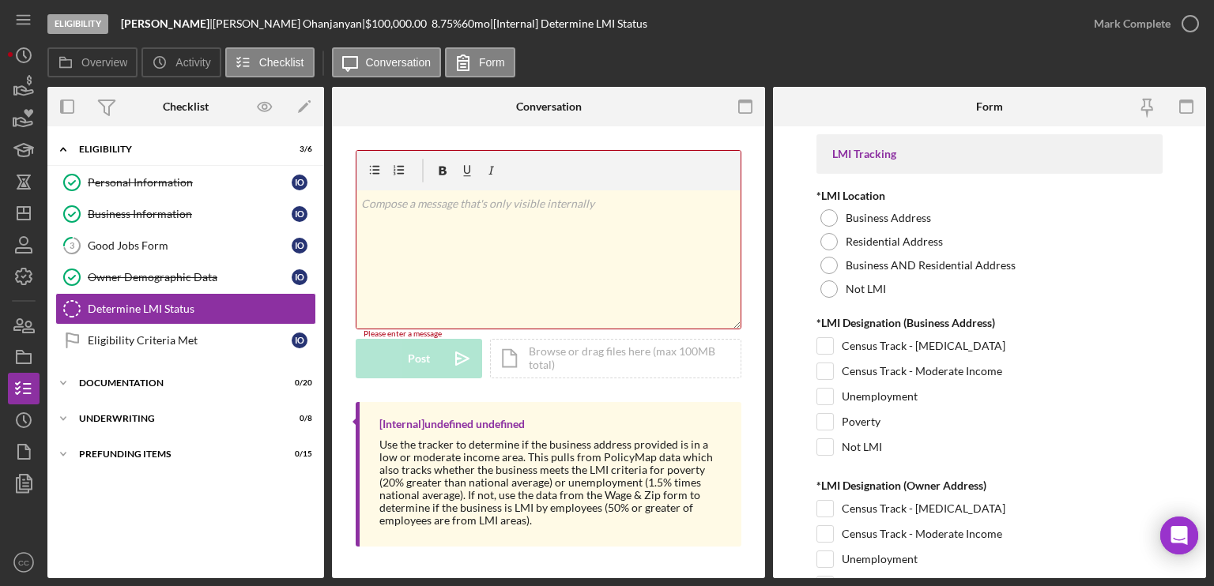
scroll to position [0, 0]
click at [823, 290] on div at bounding box center [828, 289] width 17 height 17
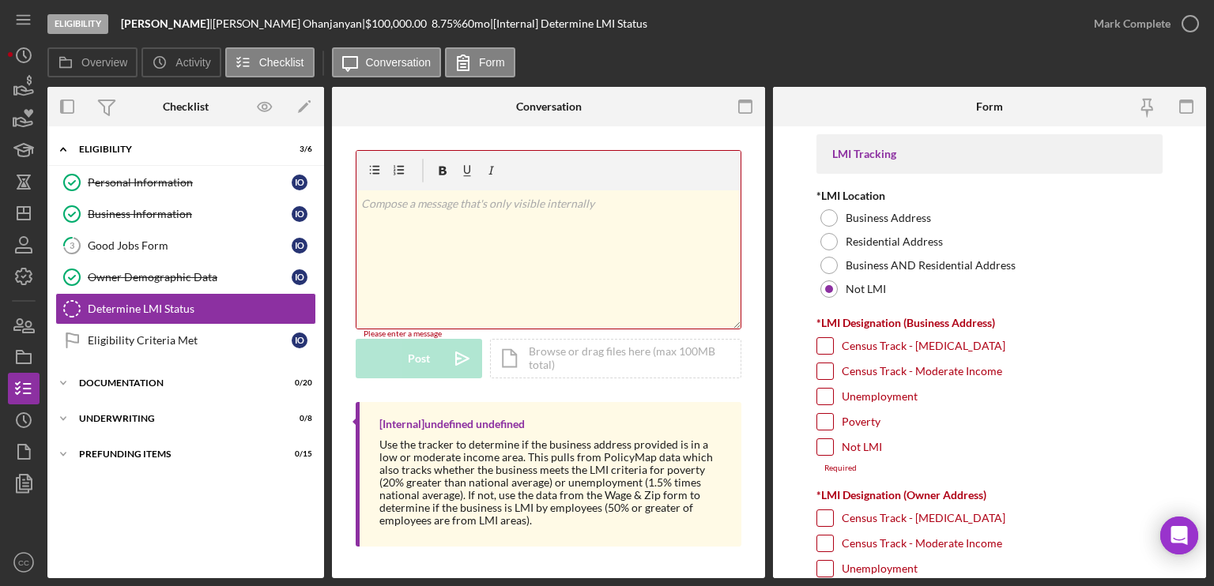
click at [828, 447] on input "Not LMI" at bounding box center [825, 447] width 16 height 16
checkbox input "true"
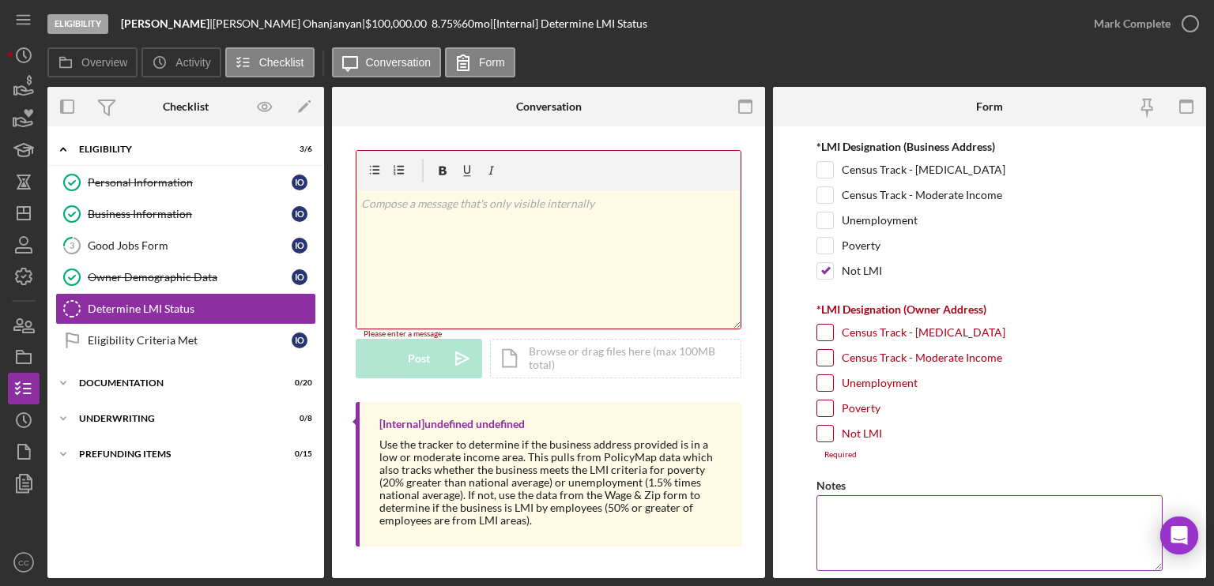
scroll to position [237, 0]
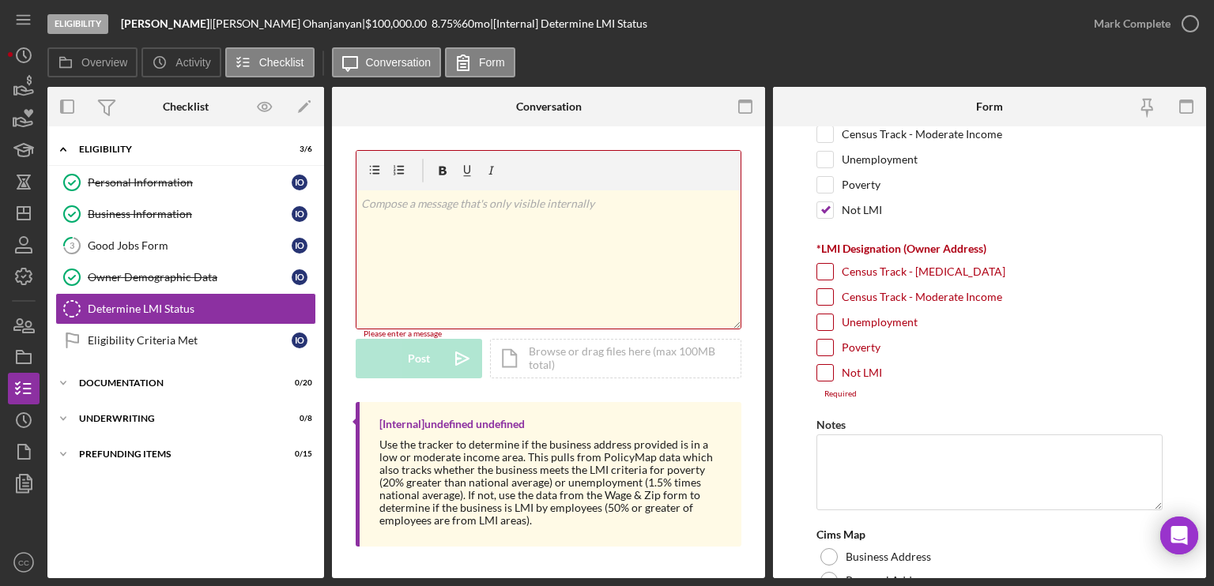
click at [826, 370] on input "Not LMI" at bounding box center [825, 373] width 16 height 16
checkbox input "true"
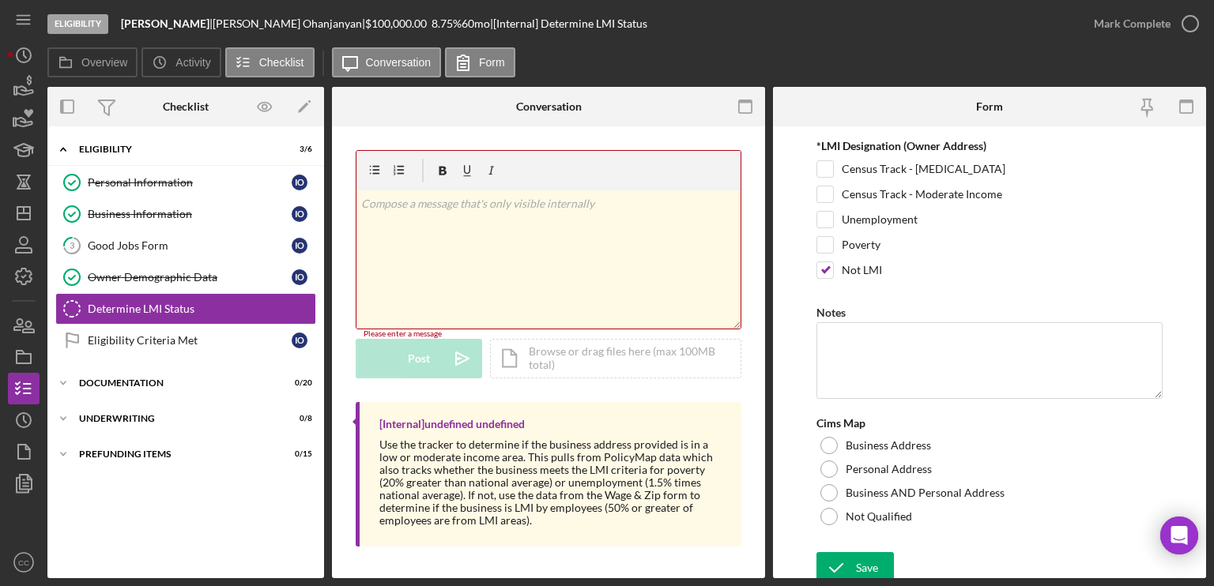
scroll to position [344, 0]
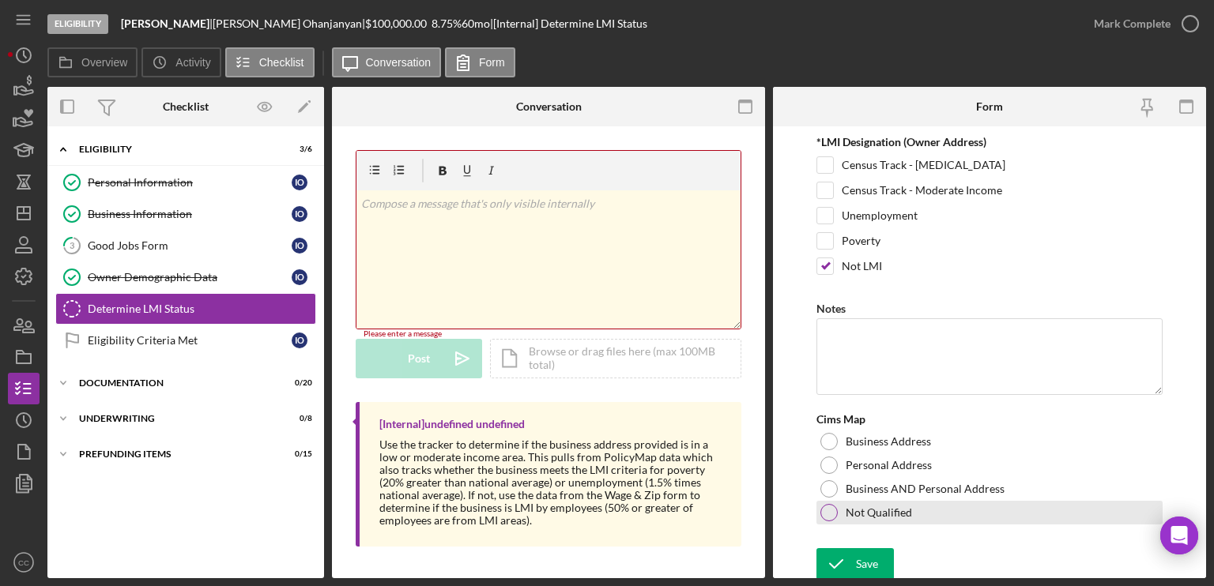
click at [825, 506] on div at bounding box center [828, 512] width 17 height 17
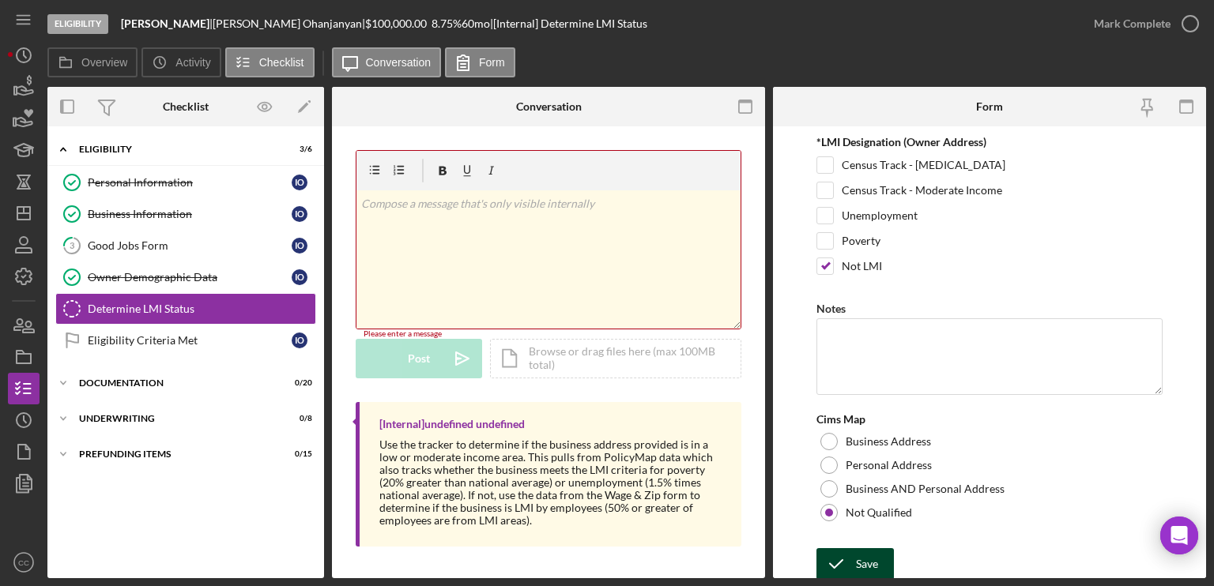
click at [838, 559] on icon "submit" at bounding box center [836, 564] width 40 height 40
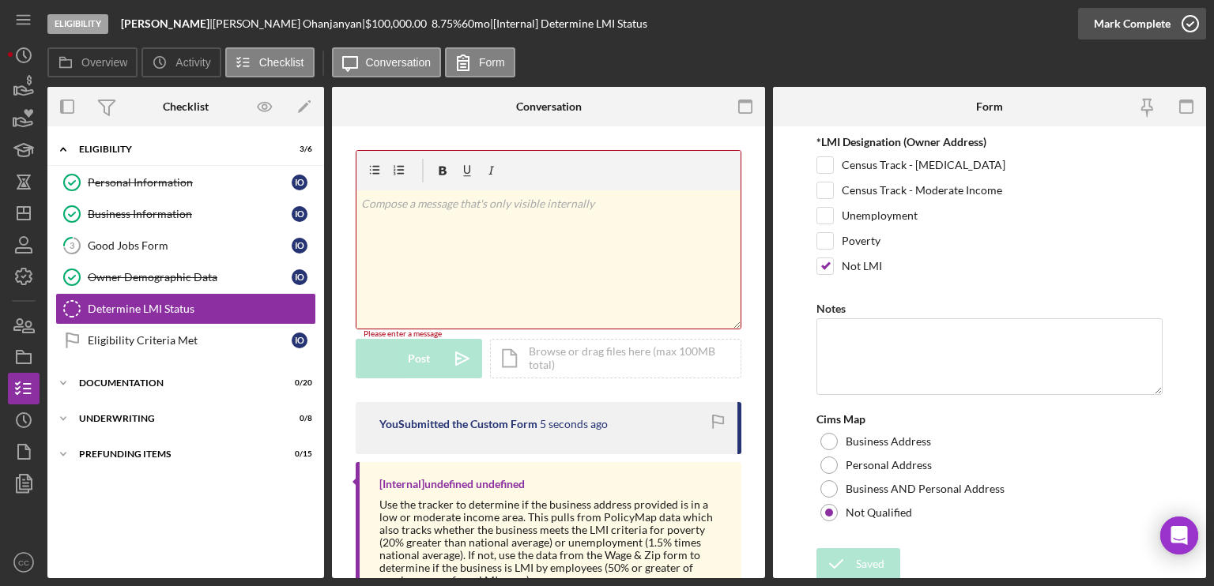
click at [1189, 15] on icon "button" at bounding box center [1190, 24] width 40 height 40
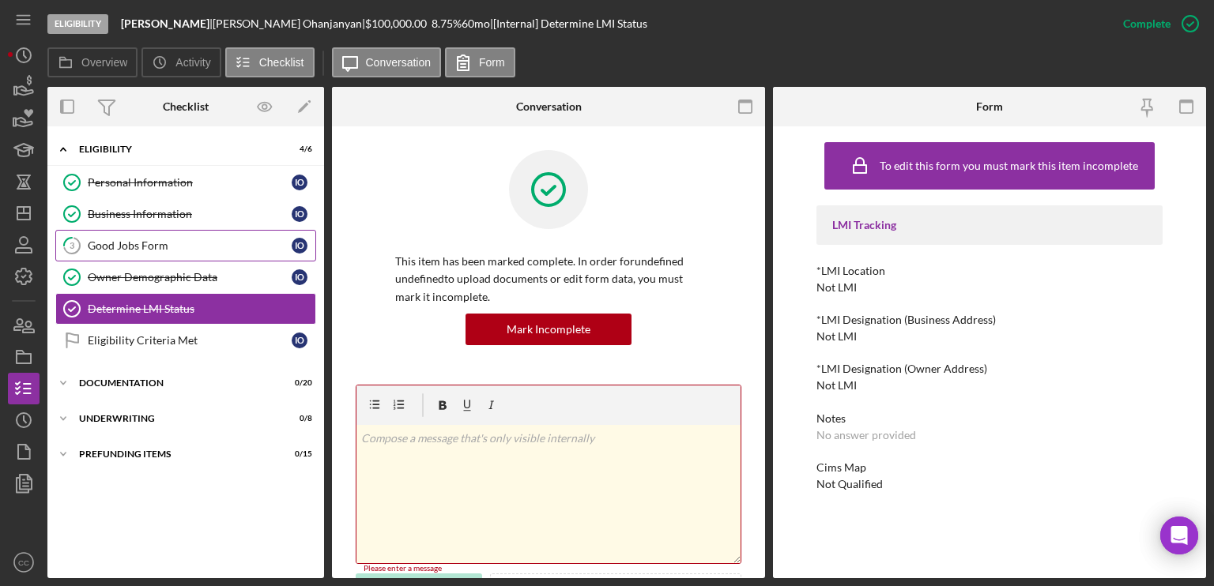
click at [152, 239] on div "Good Jobs Form" at bounding box center [190, 245] width 204 height 13
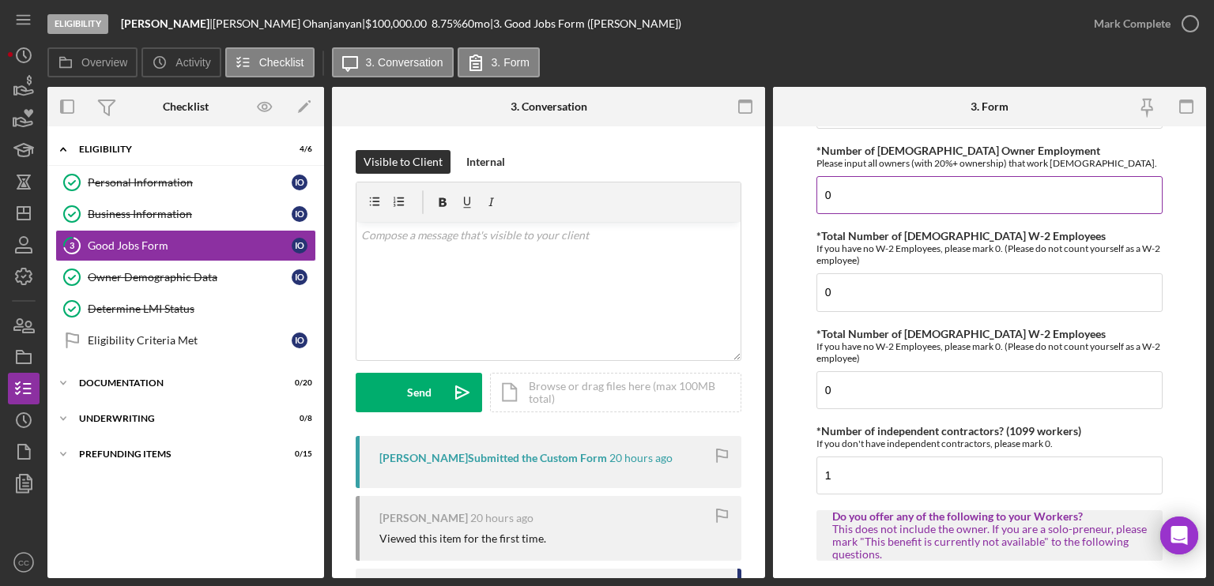
scroll to position [158, 0]
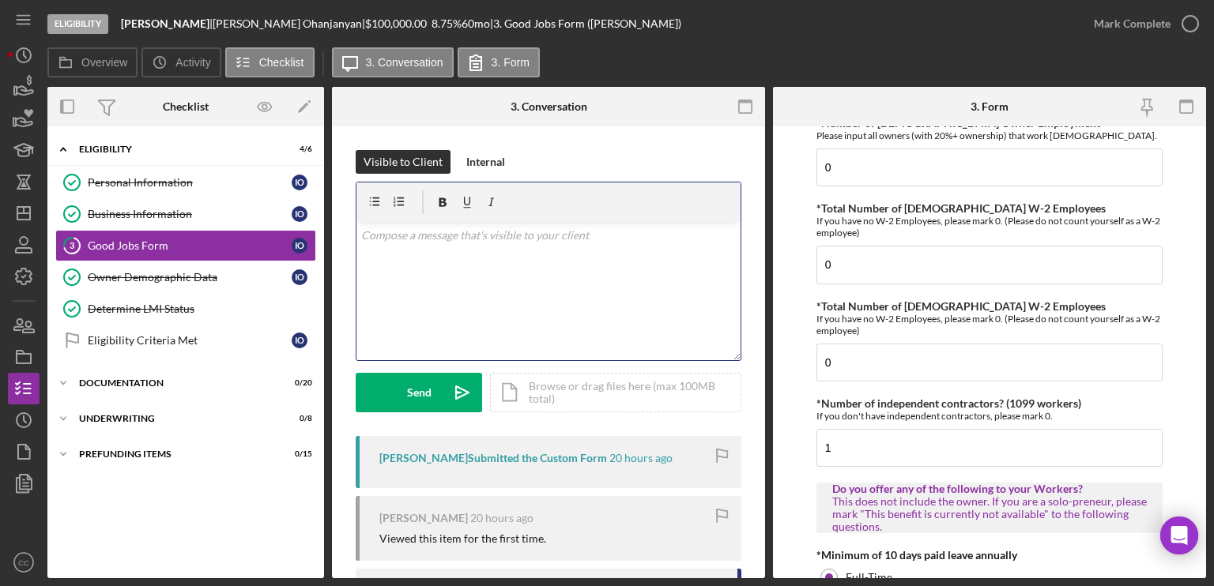
click at [553, 281] on div "v Color teal Color pink Remove color Add row above Add row below Add column bef…" at bounding box center [548, 291] width 384 height 138
drag, startPoint x: 420, startPoint y: 250, endPoint x: 386, endPoint y: 265, distance: 37.6
click at [386, 265] on div "v Color teal Color pink Remove color Add row above Add row below Add column bef…" at bounding box center [548, 291] width 384 height 138
click at [425, 269] on p "What is the owner's" at bounding box center [548, 274] width 375 height 17
click at [464, 272] on p "What is the owner's" at bounding box center [548, 274] width 375 height 17
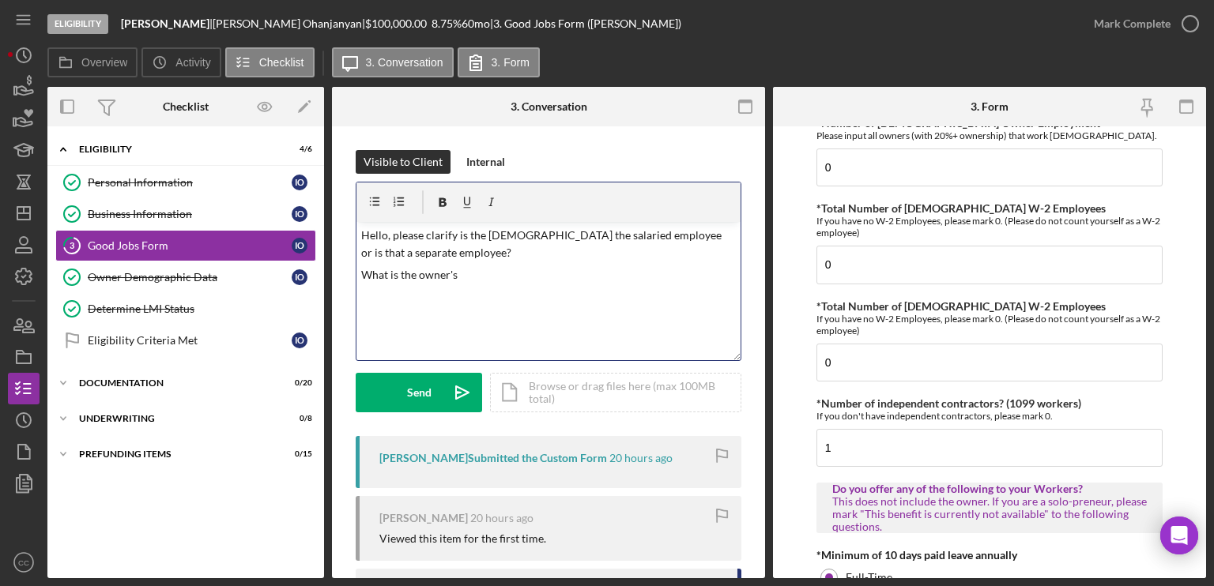
click at [488, 271] on p "What is the owner's" at bounding box center [548, 274] width 375 height 17
click at [390, 233] on p "Hello, please clarify is the [DEMOGRAPHIC_DATA] the salaried employee or is tha…" at bounding box center [548, 245] width 375 height 36
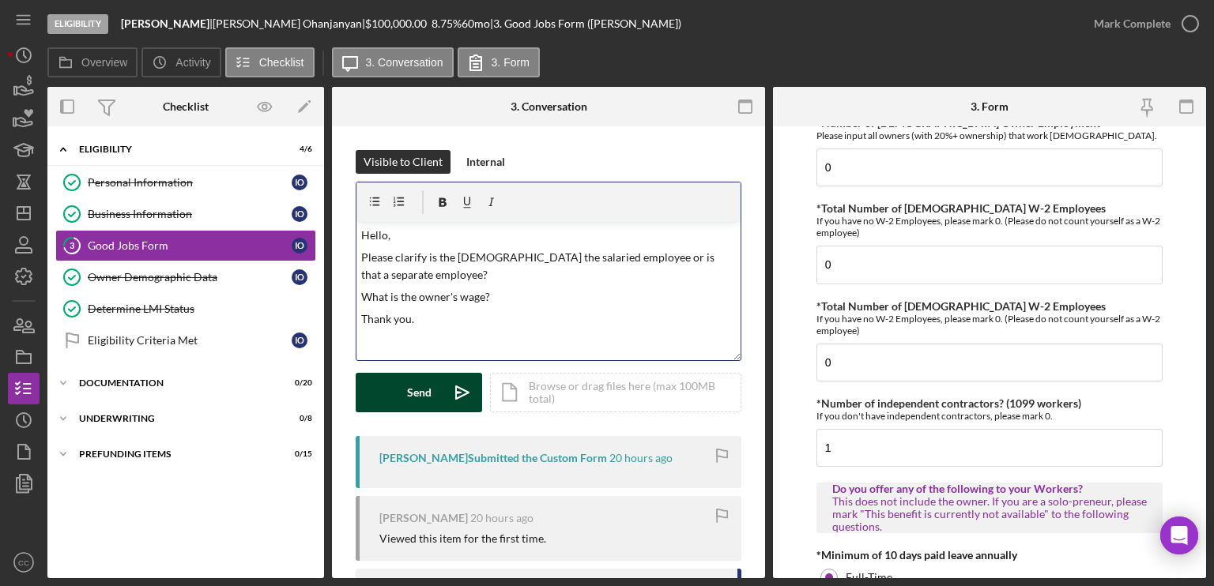
click at [408, 380] on div "Send" at bounding box center [419, 393] width 24 height 40
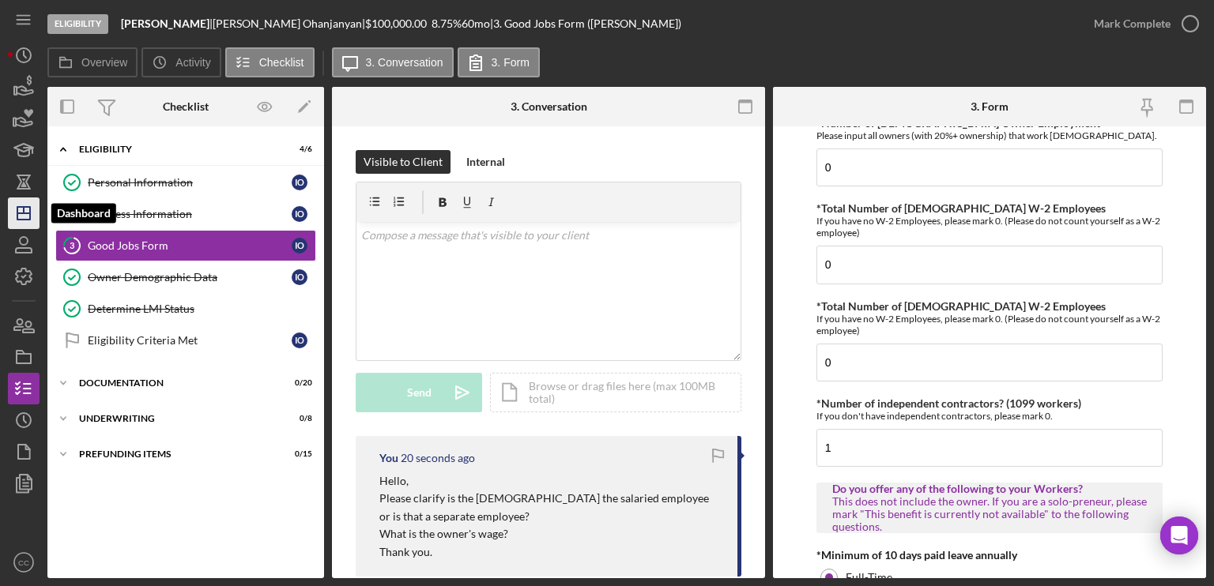
click at [35, 212] on icon "Icon/Dashboard" at bounding box center [24, 214] width 40 height 40
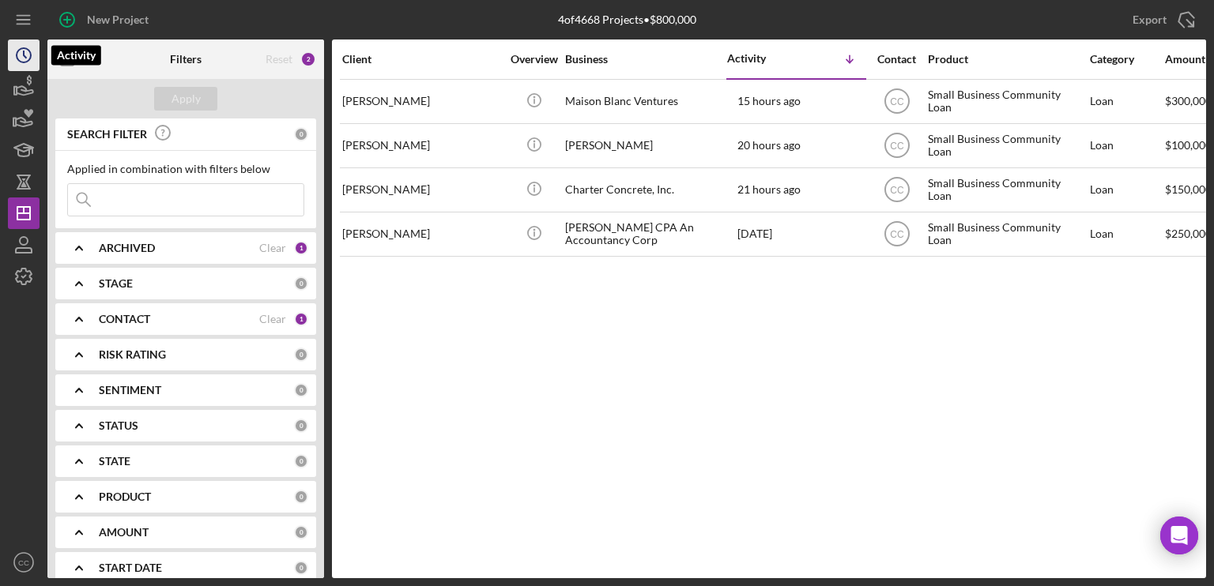
click at [22, 51] on icon "Icon/History" at bounding box center [24, 56] width 40 height 40
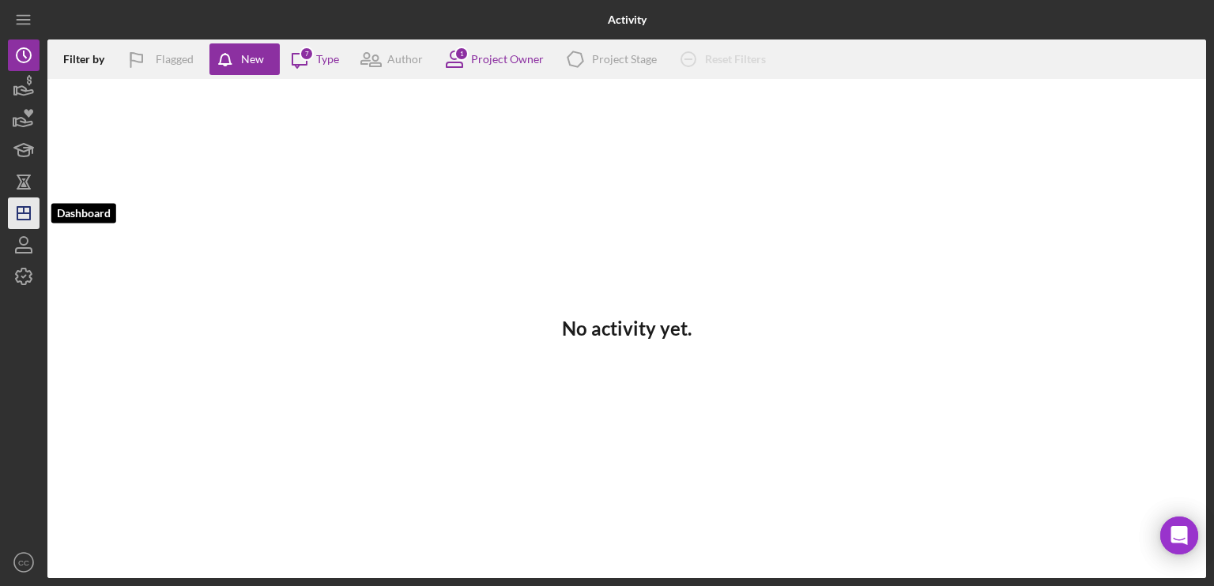
click at [24, 199] on icon "Icon/Dashboard" at bounding box center [24, 214] width 40 height 40
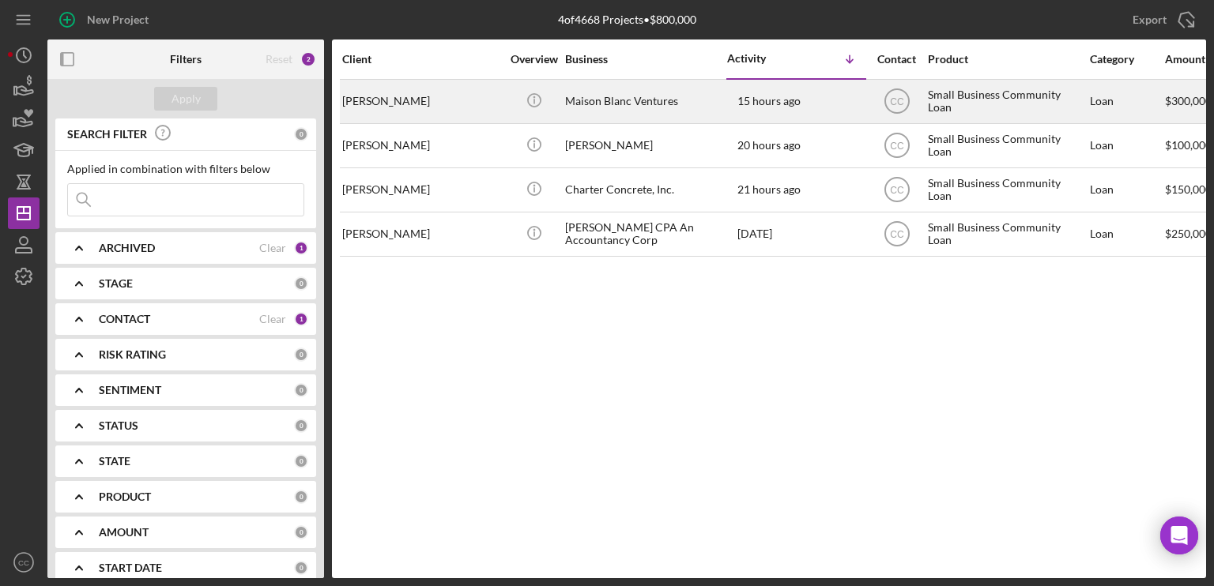
click at [419, 109] on div "[PERSON_NAME]" at bounding box center [421, 102] width 158 height 42
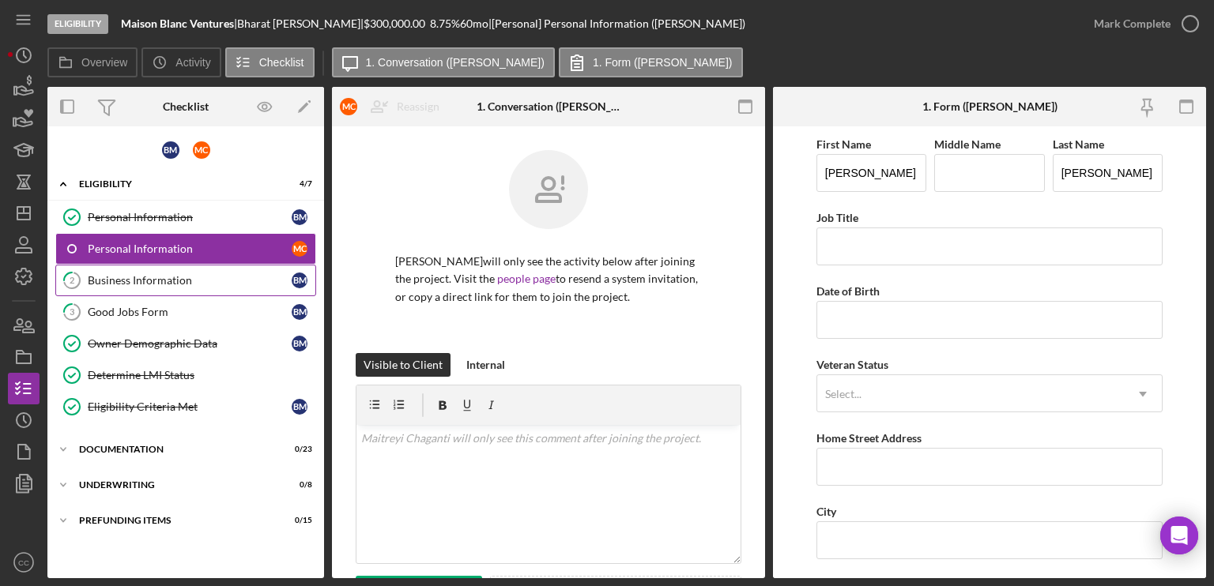
click at [177, 284] on div "Business Information" at bounding box center [190, 280] width 204 height 13
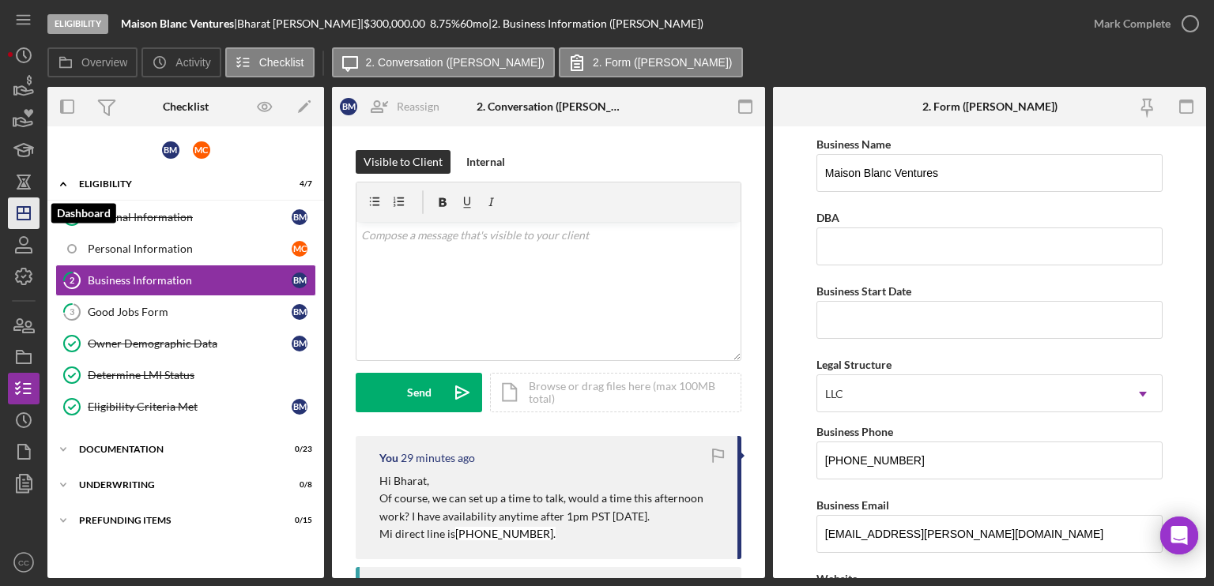
click at [19, 214] on icon "Icon/Dashboard" at bounding box center [24, 214] width 40 height 40
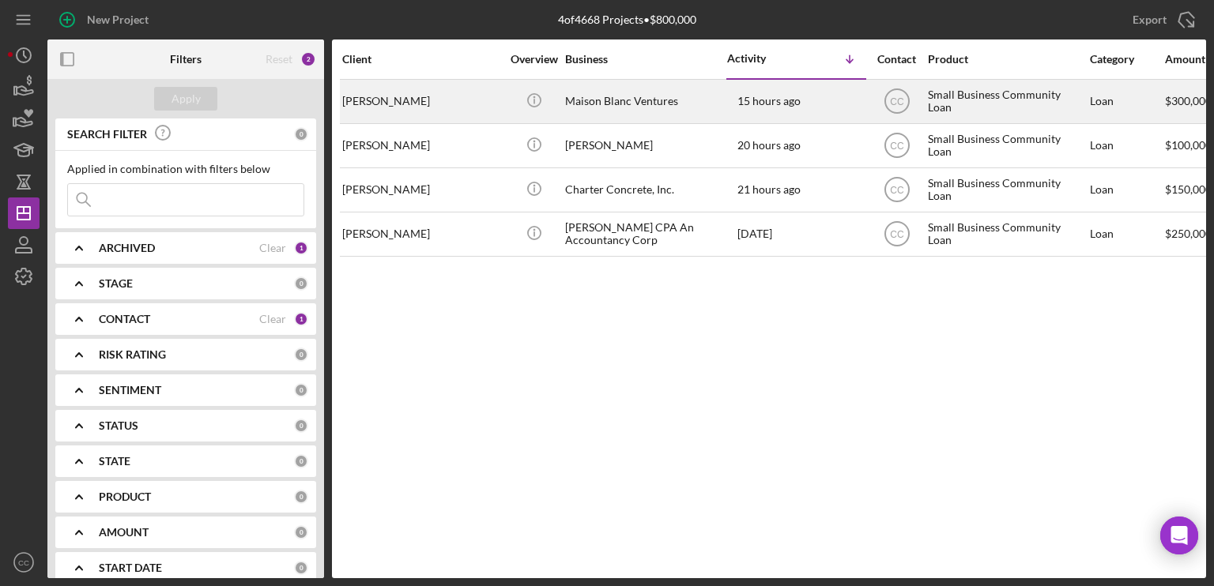
click at [459, 100] on div "[PERSON_NAME]" at bounding box center [421, 102] width 158 height 42
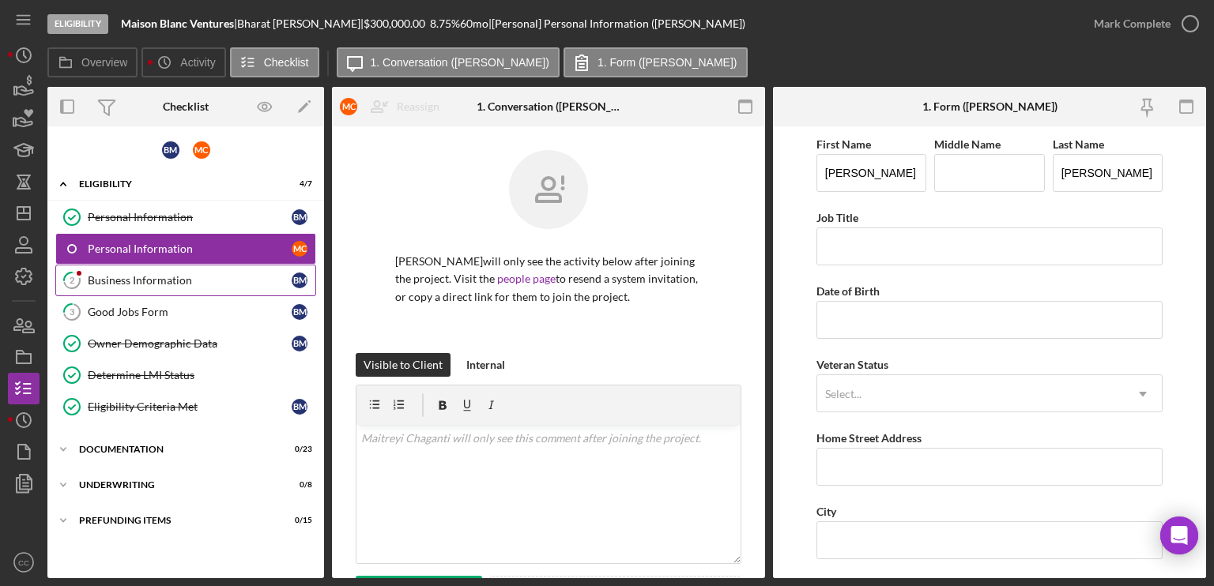
click at [148, 288] on link "2 Business Information B M" at bounding box center [185, 281] width 261 height 32
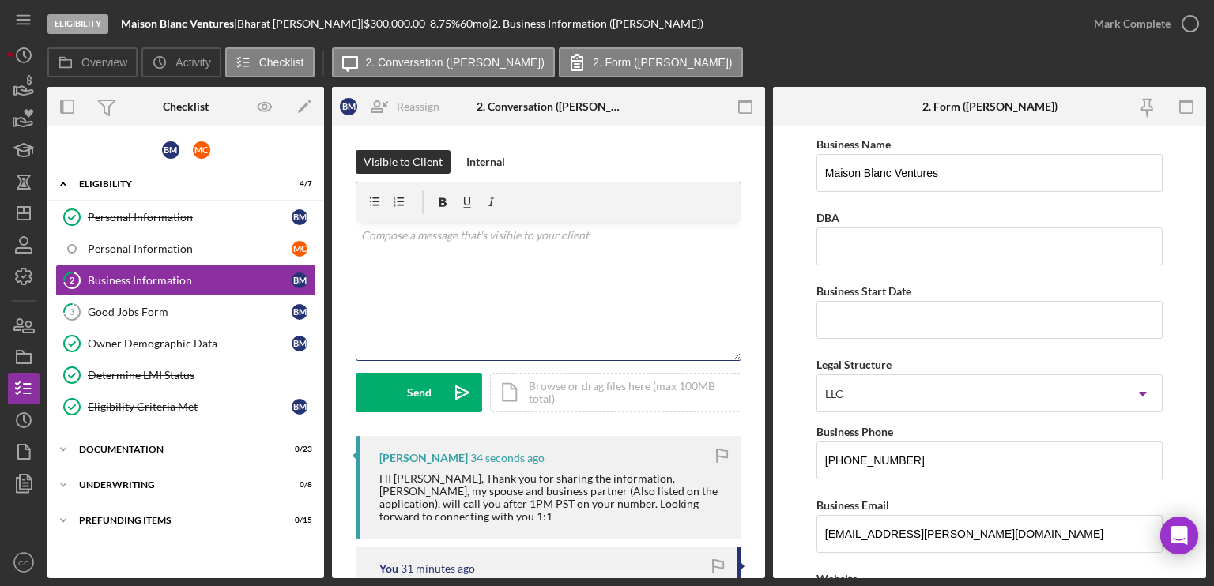
click at [471, 243] on p at bounding box center [548, 235] width 375 height 17
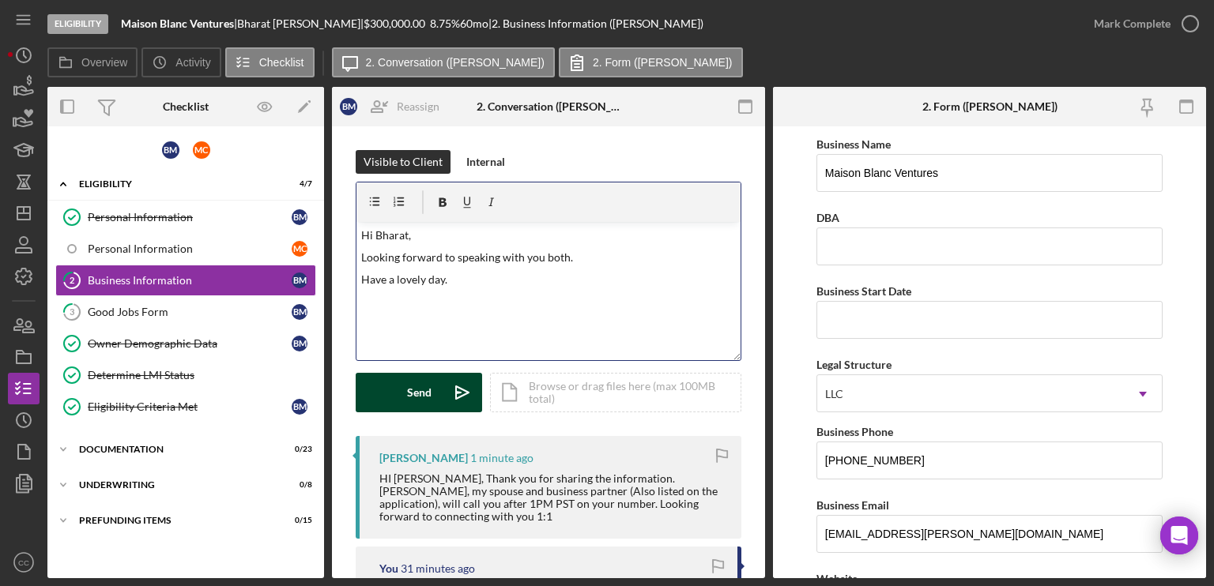
click at [420, 396] on div "Send" at bounding box center [419, 393] width 24 height 40
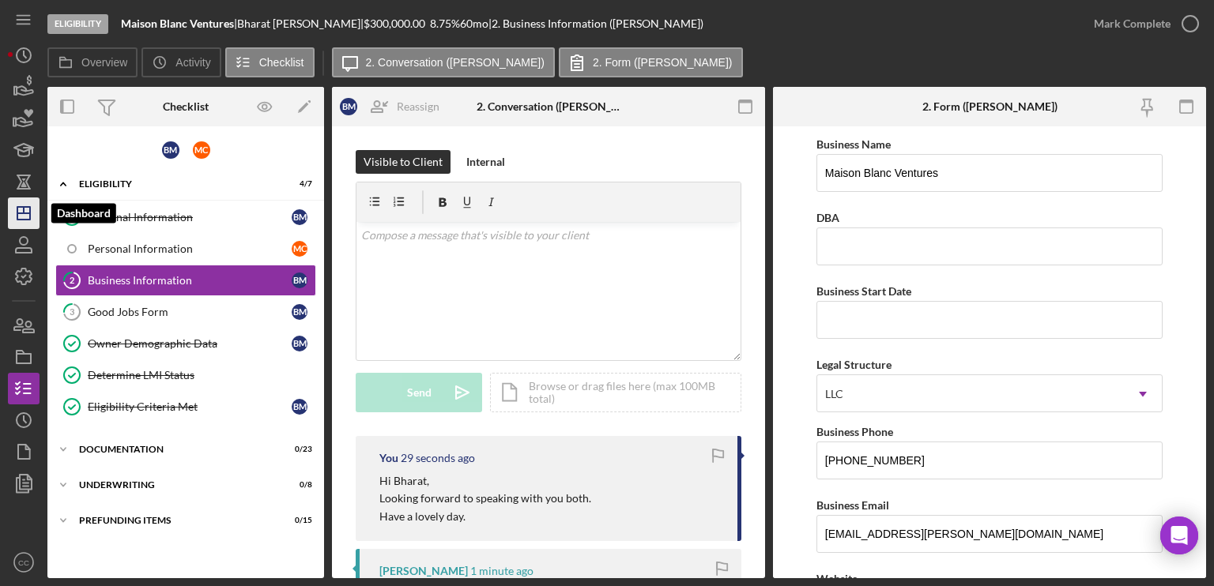
click at [25, 220] on polygon "button" at bounding box center [23, 213] width 13 height 13
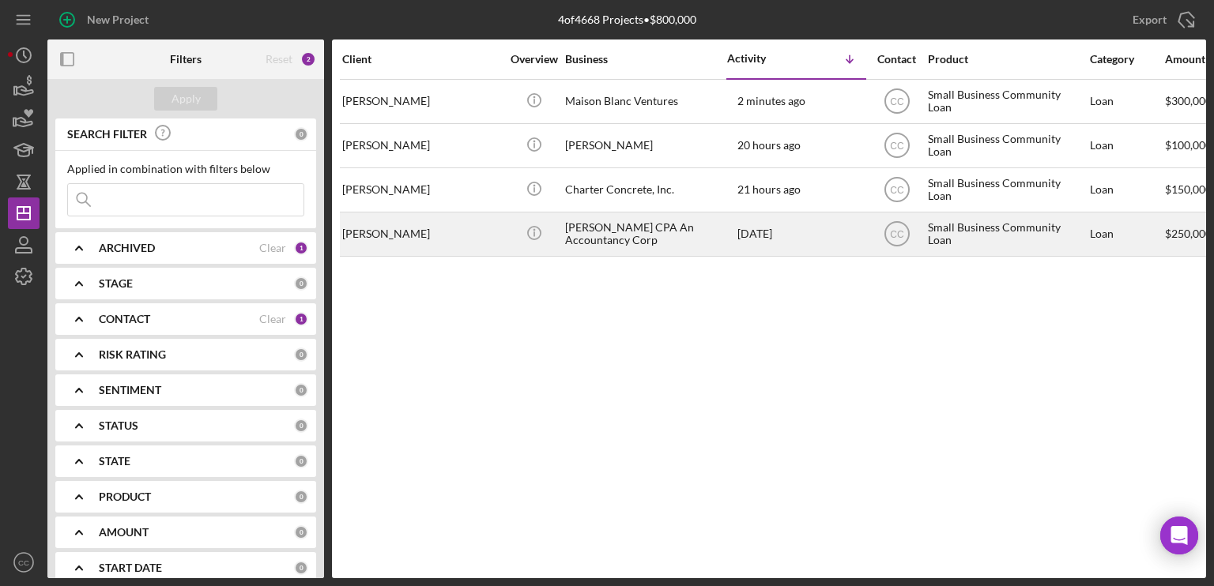
drag, startPoint x: 459, startPoint y: 230, endPoint x: 341, endPoint y: 246, distance: 118.8
click at [341, 246] on td "[PERSON_NAME]" at bounding box center [422, 234] width 162 height 44
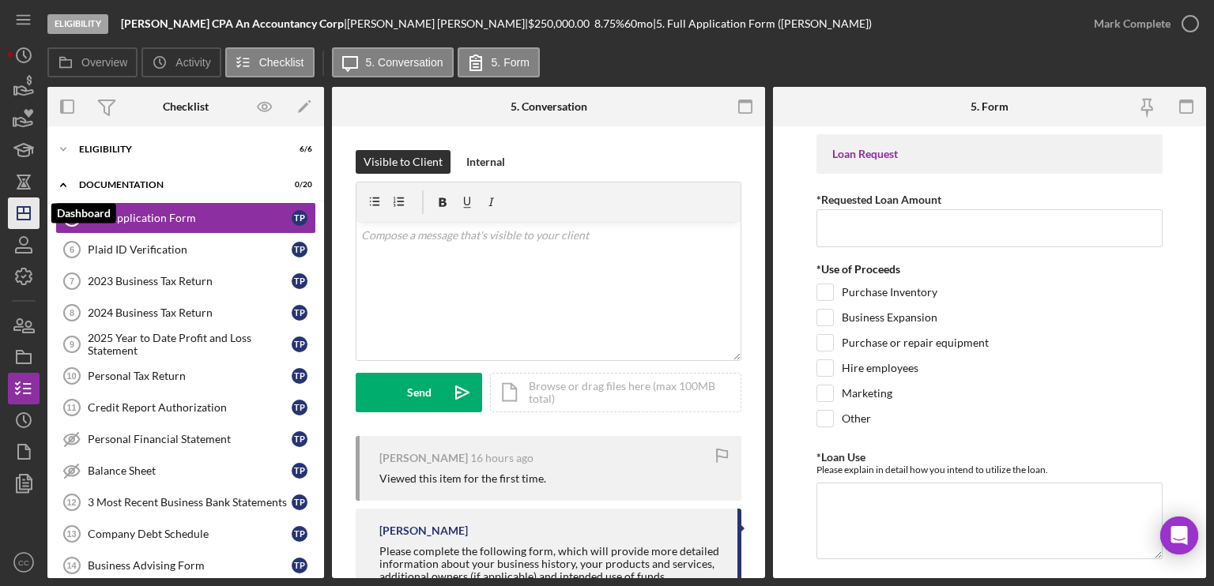
click at [24, 210] on line "button" at bounding box center [24, 210] width 0 height 6
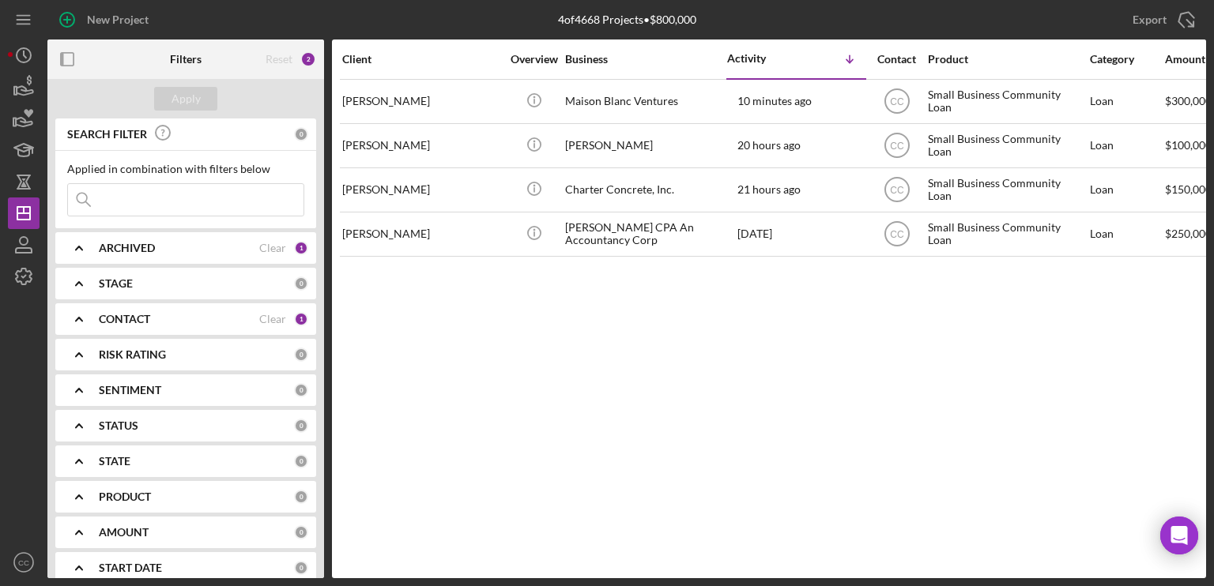
click at [676, 435] on div "Client Overview Business Activity Icon/Table Sort Arrow Contact Product Categor…" at bounding box center [769, 309] width 874 height 539
click at [610, 359] on div "Client Overview Business Activity Icon/Table Sort Arrow Contact Product Categor…" at bounding box center [769, 309] width 874 height 539
click at [720, 401] on div "Client Overview Business Activity Icon/Table Sort Arrow Contact Product Categor…" at bounding box center [769, 309] width 874 height 539
